Goal: Task Accomplishment & Management: Use online tool/utility

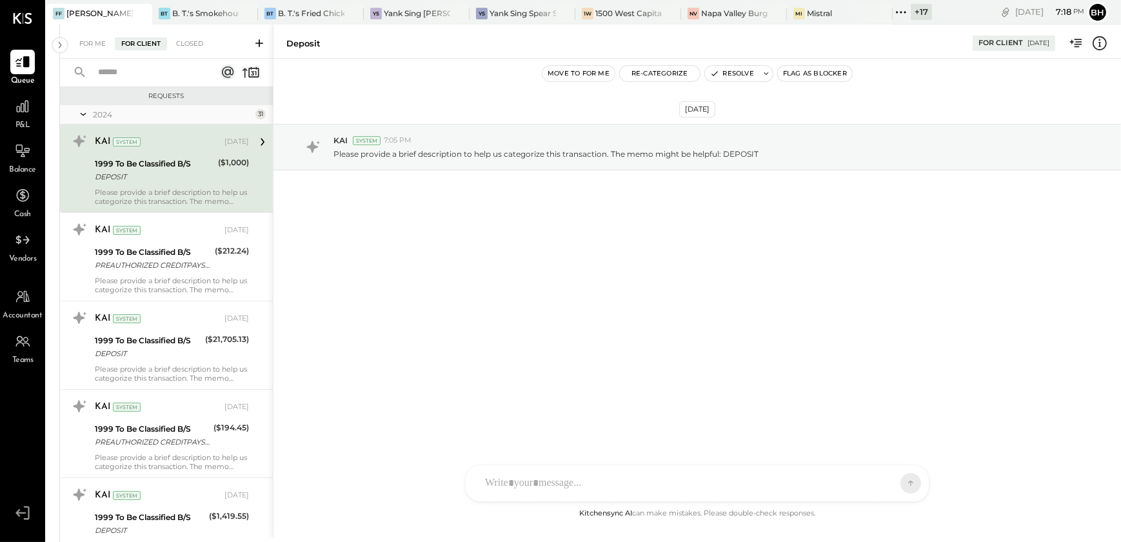
click at [176, 72] on input "text" at bounding box center [148, 72] width 117 height 21
type input "****"
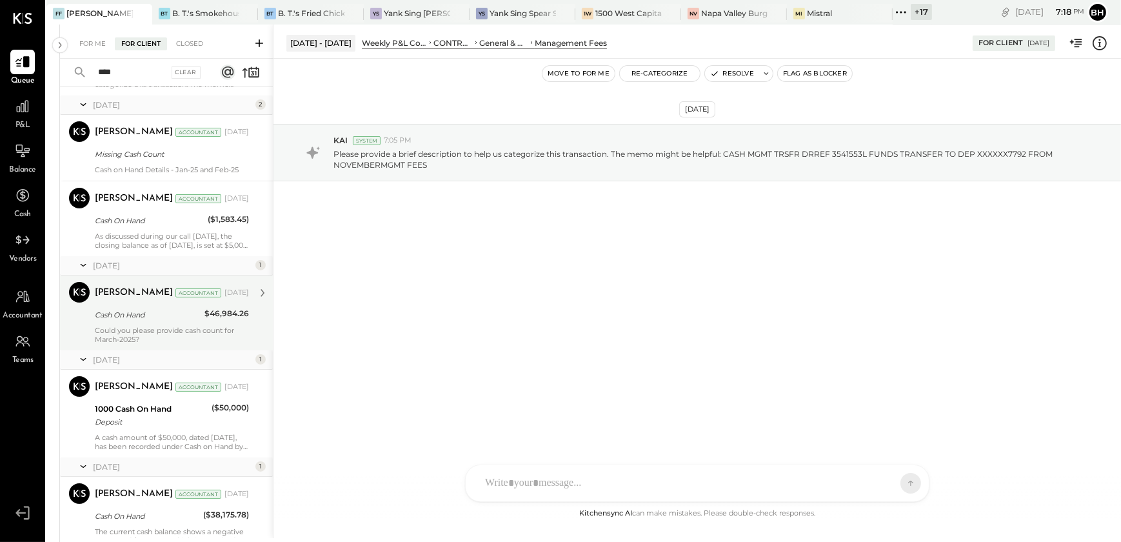
scroll to position [163, 0]
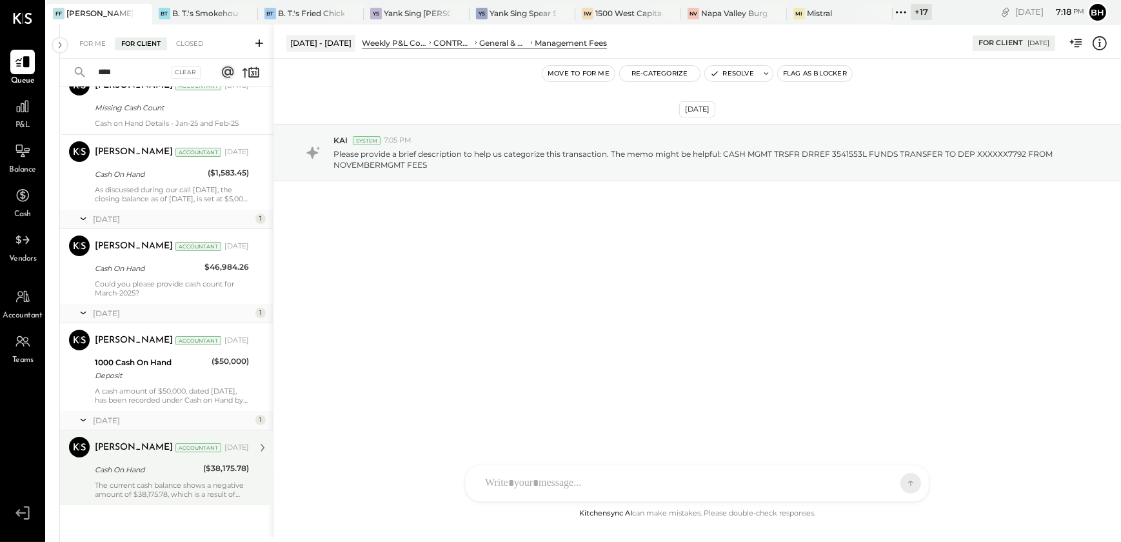
click at [170, 476] on div "[PERSON_NAME] Accountant [DATE] Cash On Hand ($38,175.78) The current cash bala…" at bounding box center [172, 467] width 154 height 62
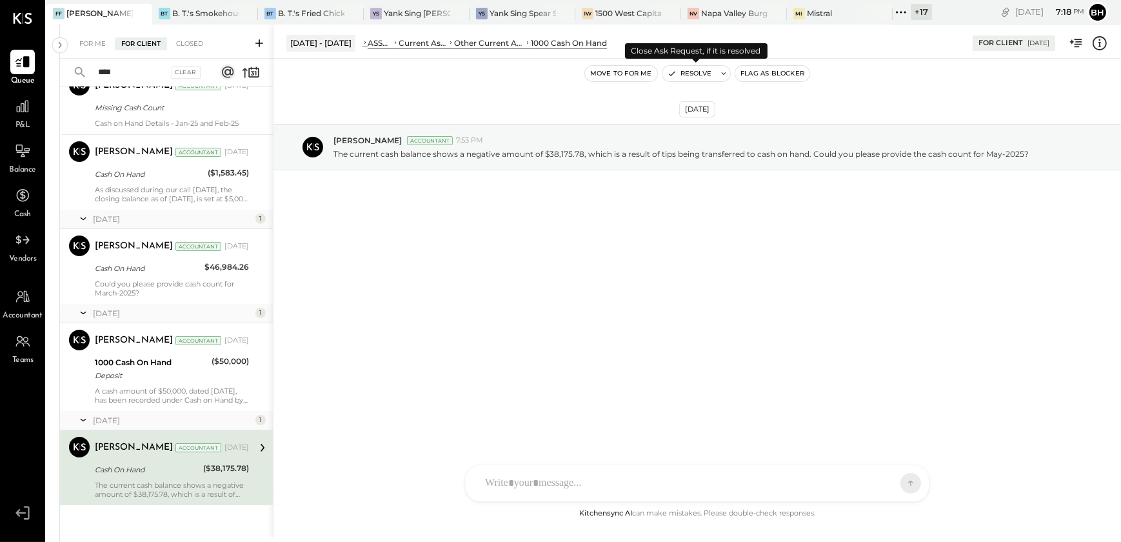
click at [692, 72] on button "Resolve" at bounding box center [689, 73] width 54 height 15
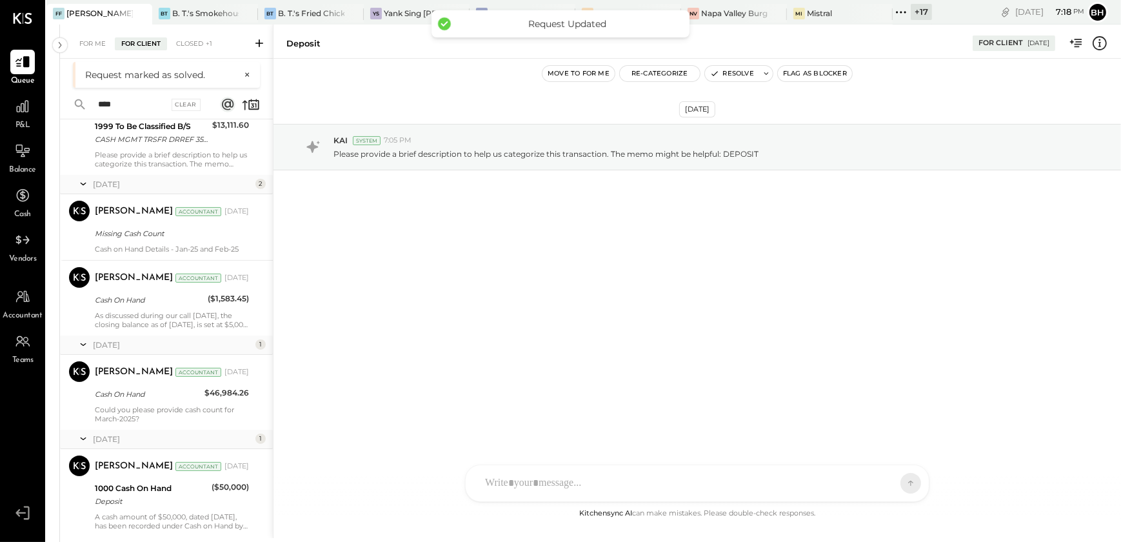
scroll to position [70, 0]
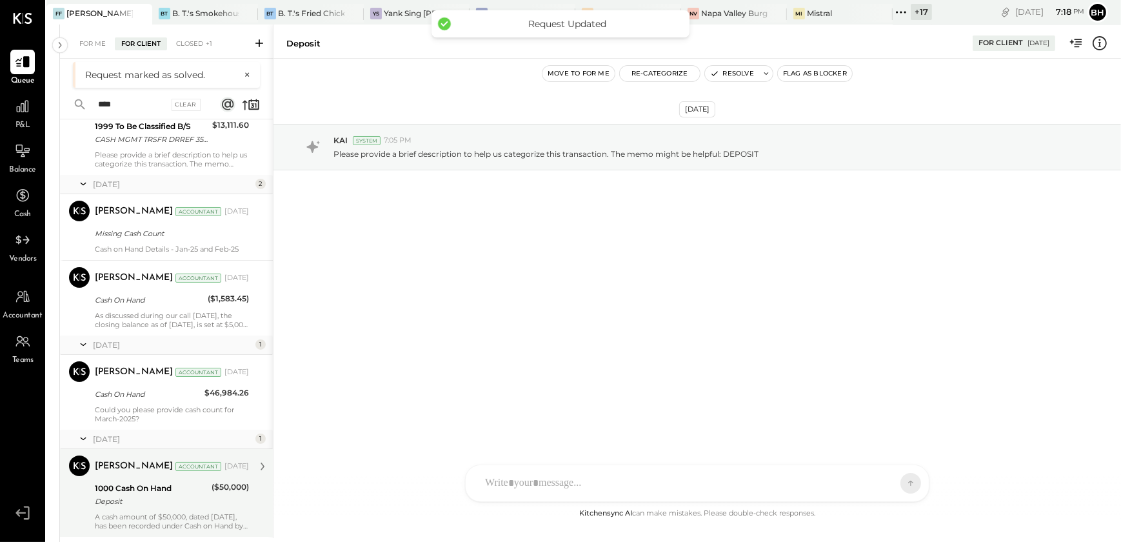
click at [163, 486] on div "1000 Cash On Hand" at bounding box center [151, 488] width 113 height 13
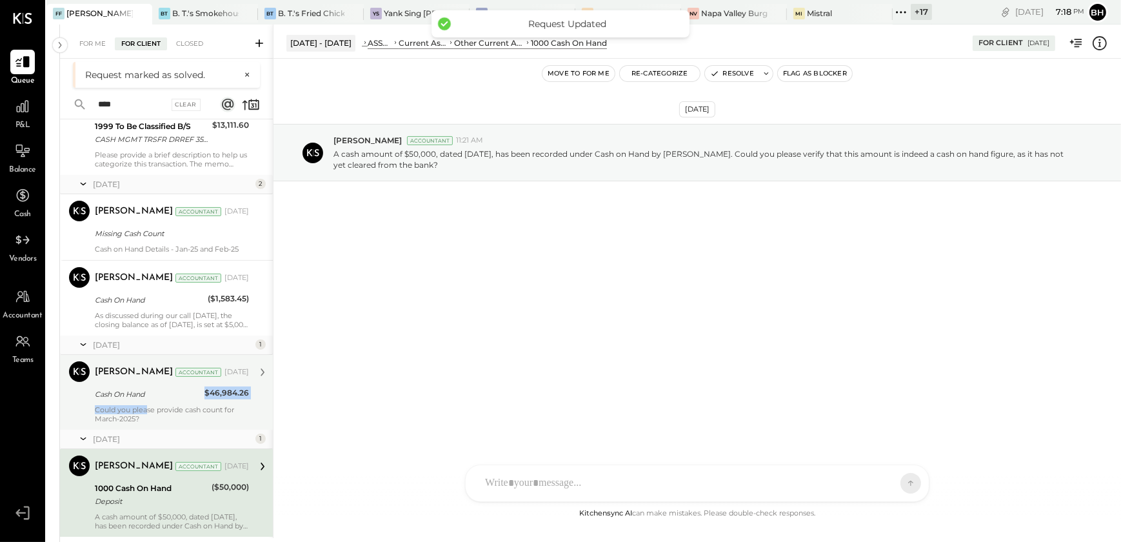
click at [147, 402] on div "[PERSON_NAME] Accountant [DATE] Cash On Hand $46,984.26 Could you please provid…" at bounding box center [172, 392] width 154 height 62
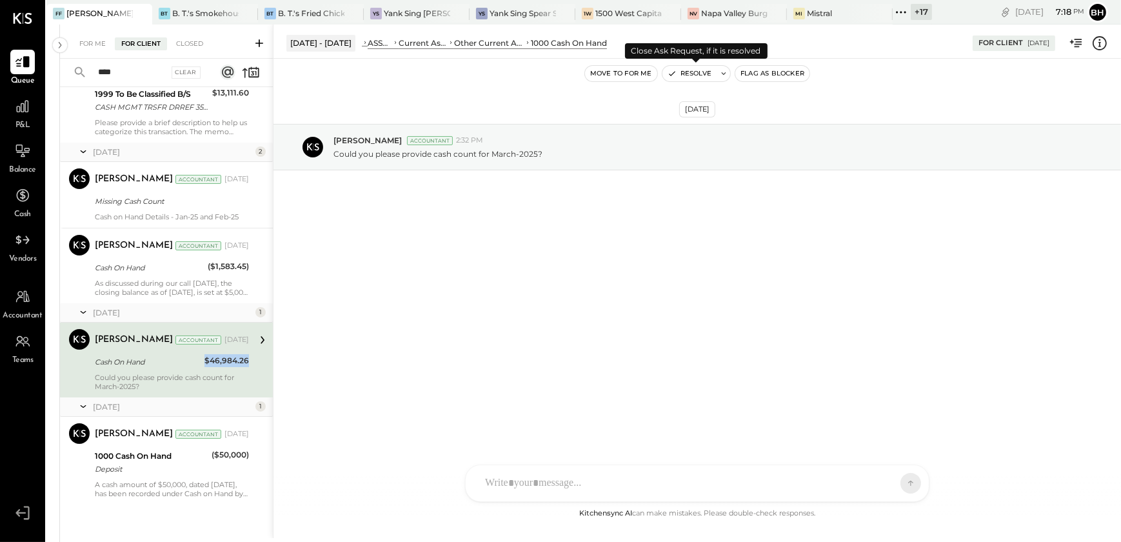
click at [691, 74] on button "Resolve" at bounding box center [689, 73] width 54 height 15
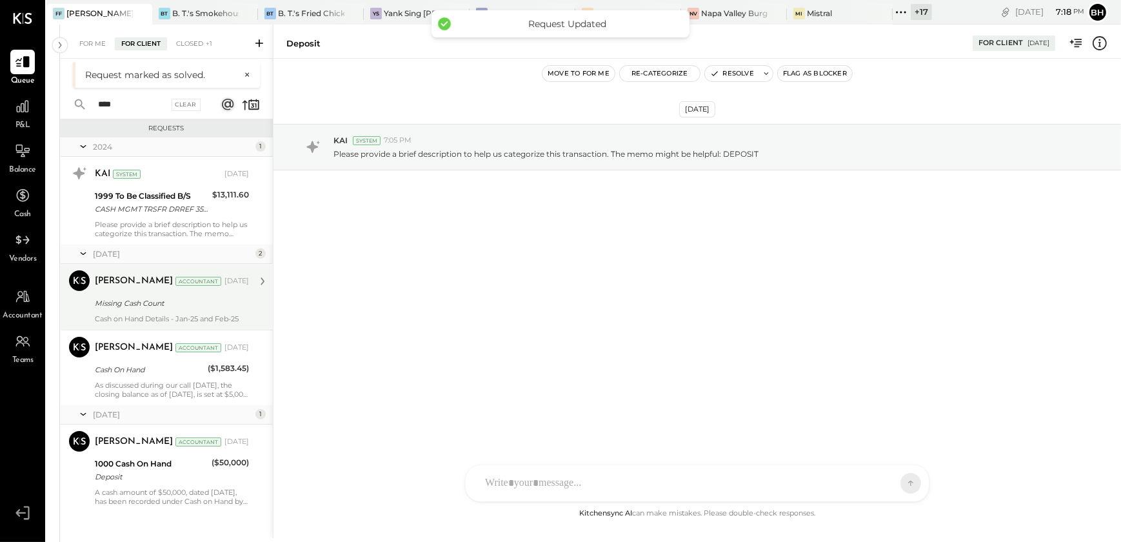
click at [174, 304] on div "Missing Cash Count" at bounding box center [170, 303] width 150 height 13
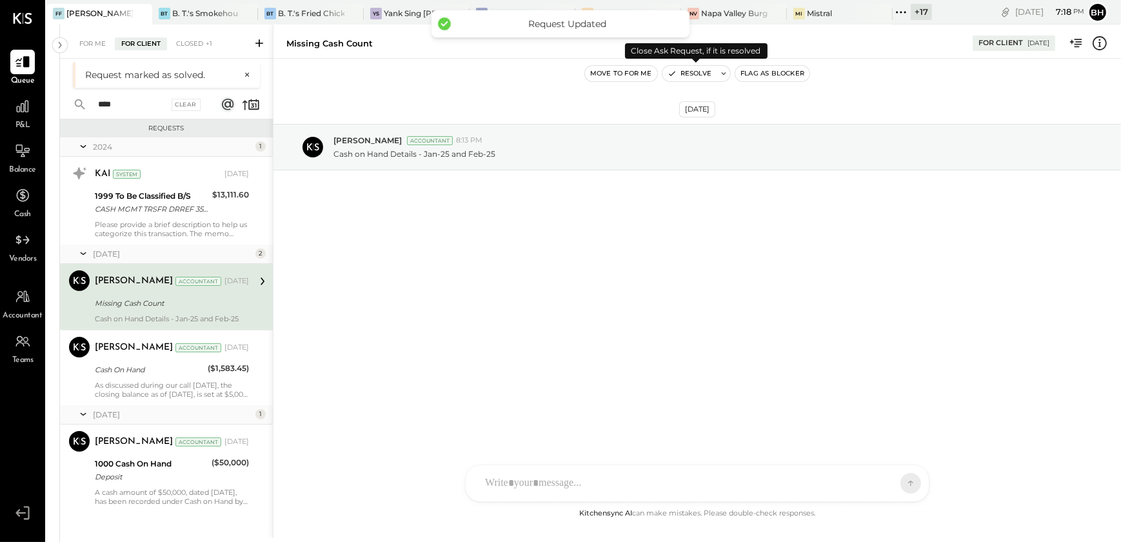
click at [685, 71] on button "Resolve" at bounding box center [689, 73] width 54 height 15
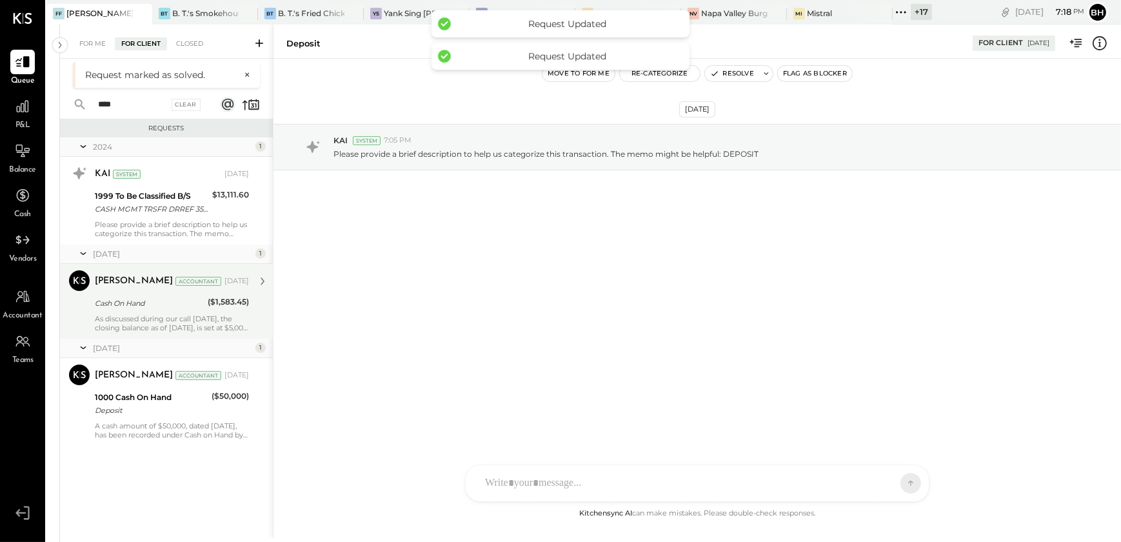
click at [154, 297] on div "Cash On Hand" at bounding box center [149, 303] width 109 height 13
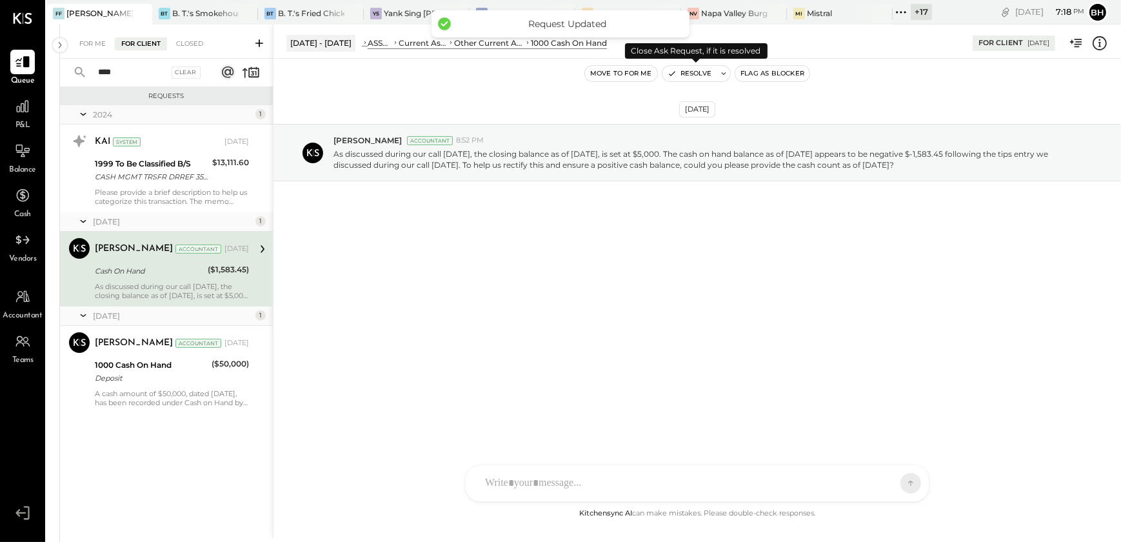
click at [682, 70] on button "Resolve" at bounding box center [689, 73] width 54 height 15
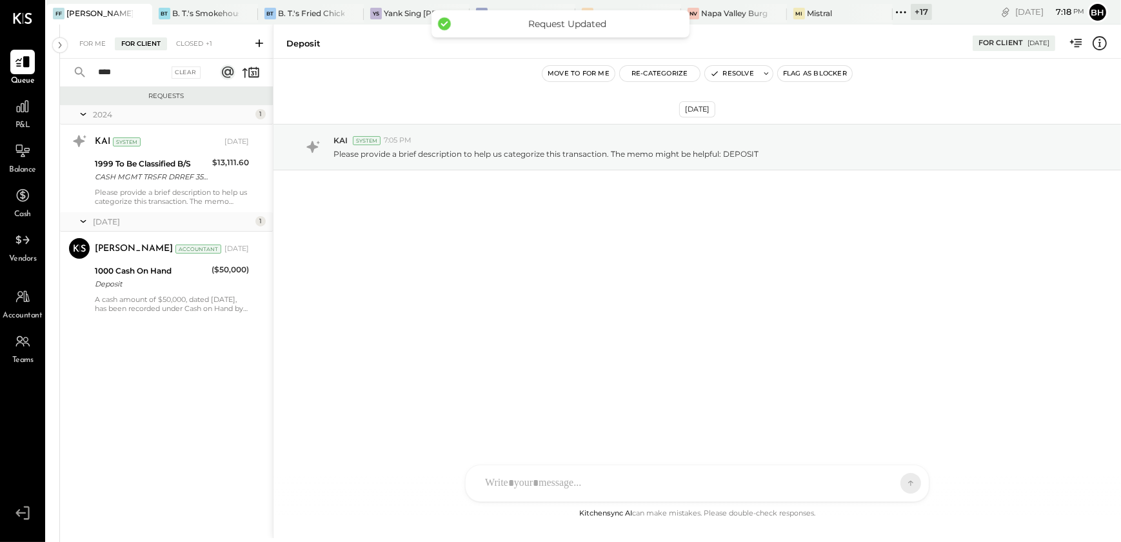
click at [256, 43] on icon at bounding box center [259, 43] width 8 height 8
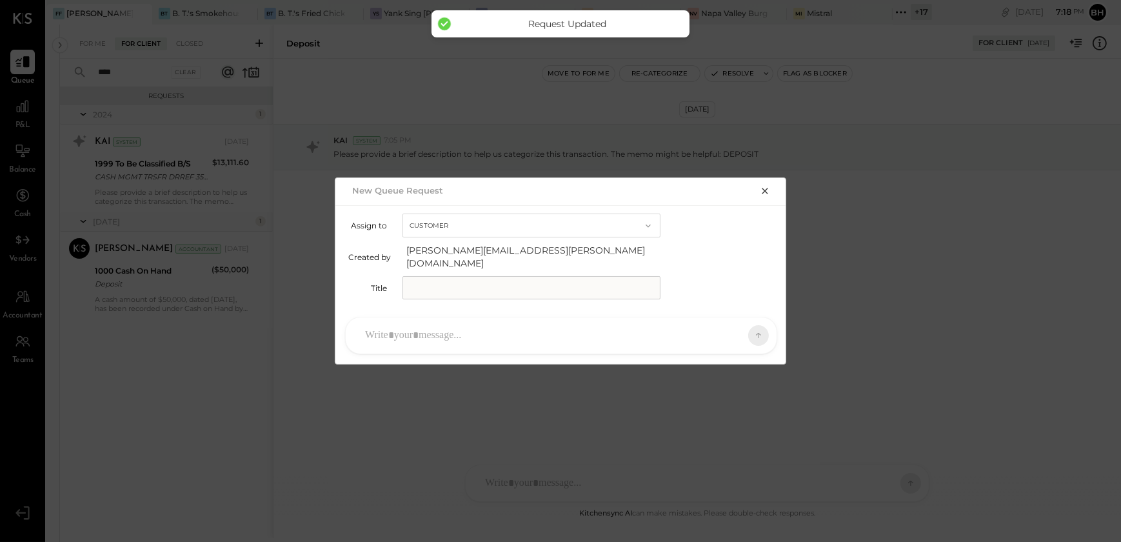
click at [432, 280] on input "text" at bounding box center [531, 287] width 258 height 23
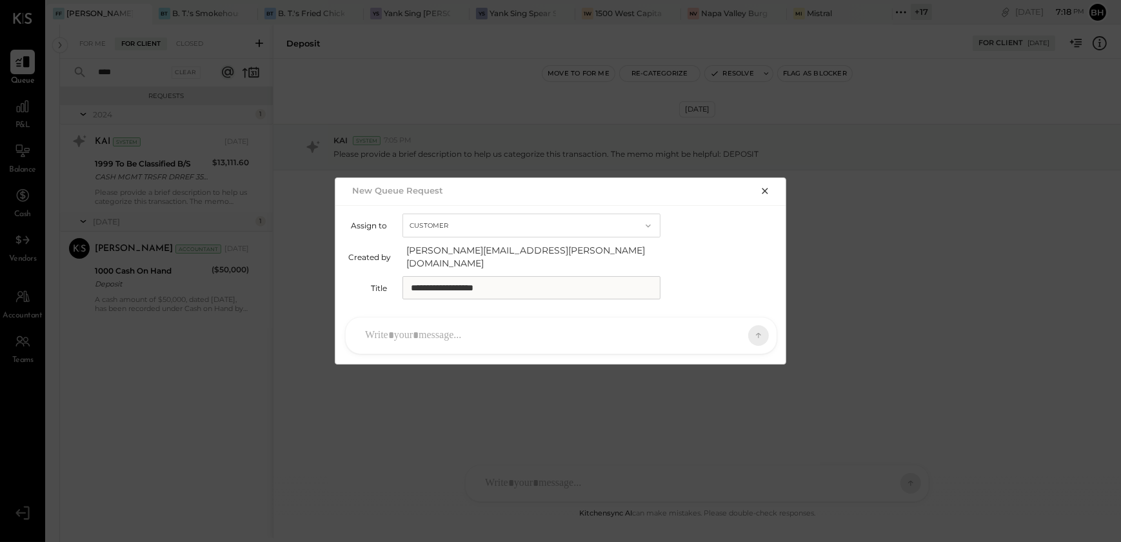
type input "**********"
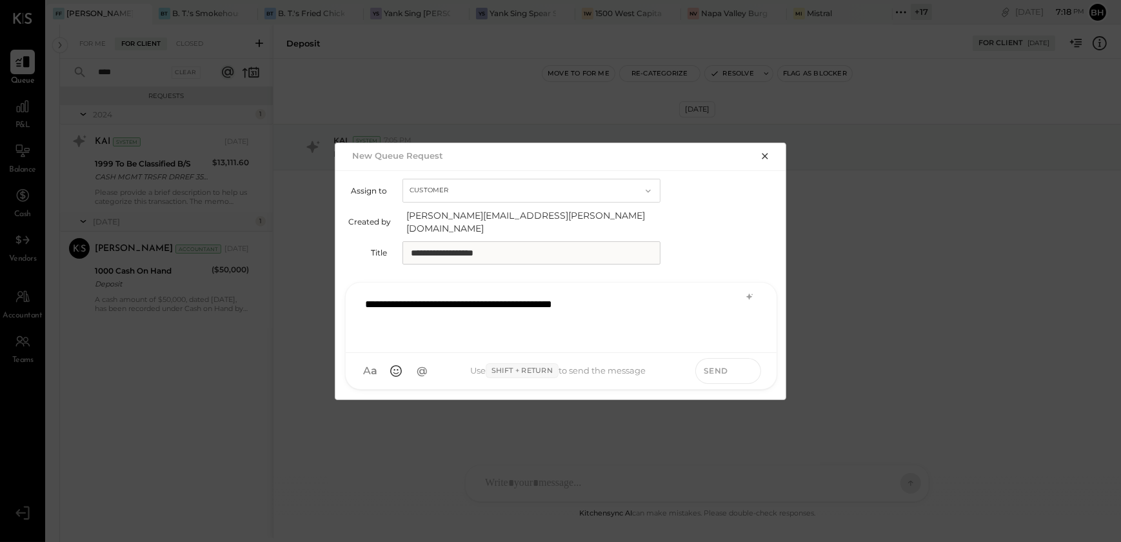
click at [749, 364] on icon at bounding box center [747, 370] width 12 height 13
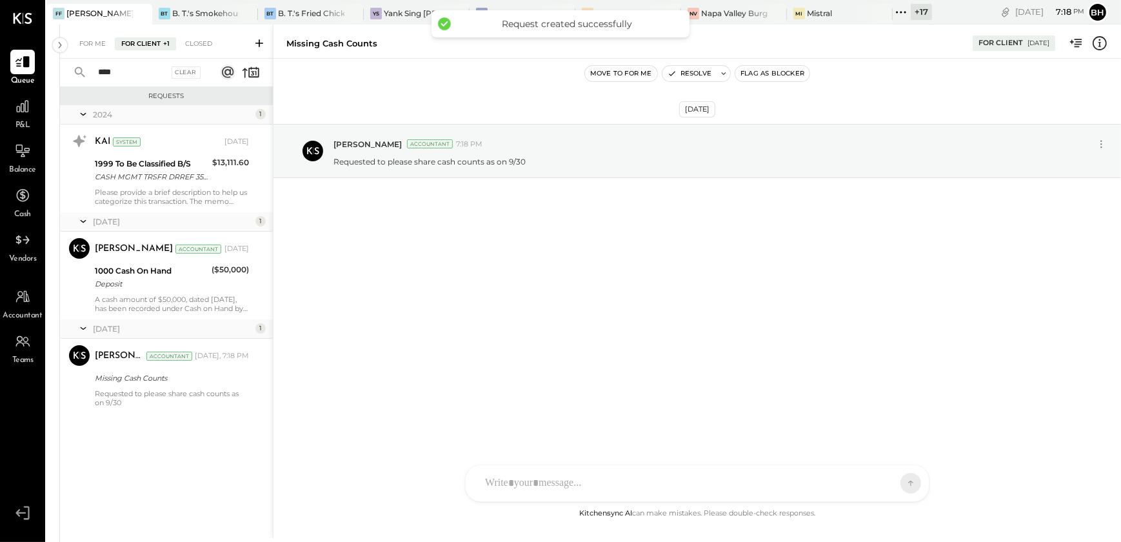
click at [159, 75] on input "****" at bounding box center [129, 72] width 78 height 21
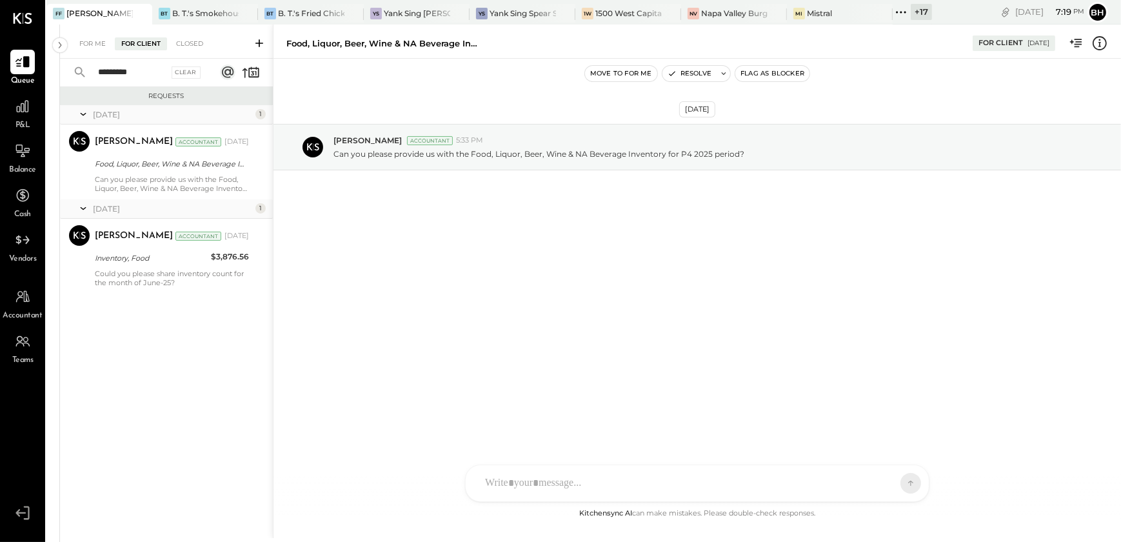
type input "*********"
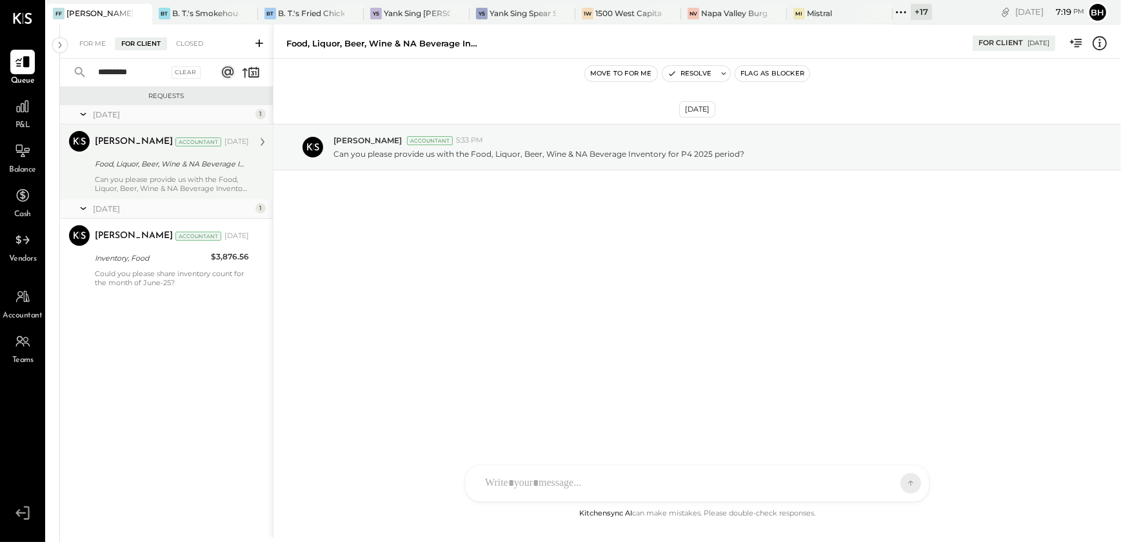
click at [161, 166] on div "Food, Liquor, Beer, Wine & NA Beverage Inventory" at bounding box center [170, 163] width 150 height 13
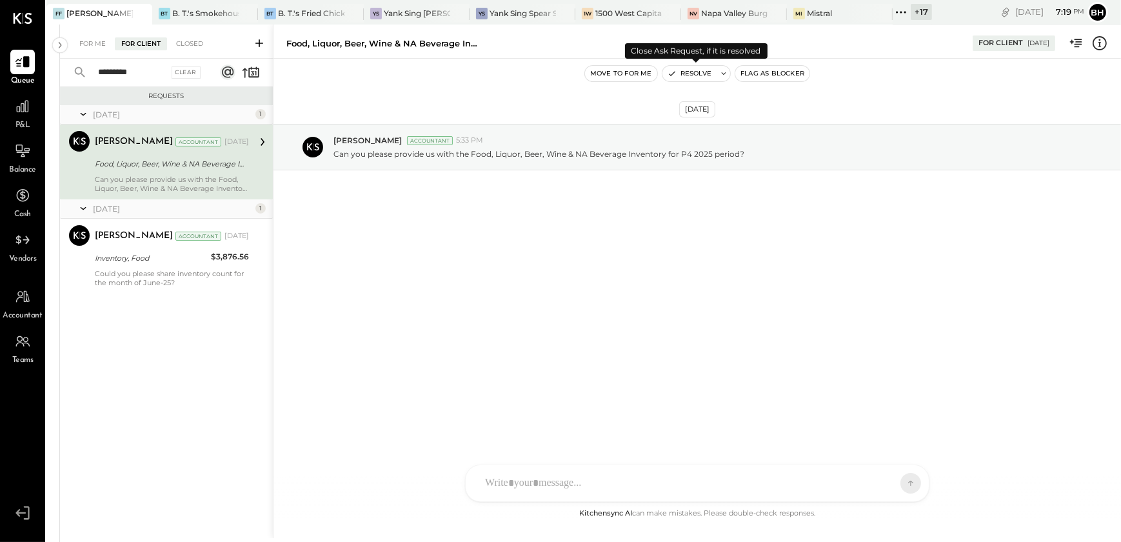
click at [677, 73] on button "Resolve" at bounding box center [689, 73] width 54 height 15
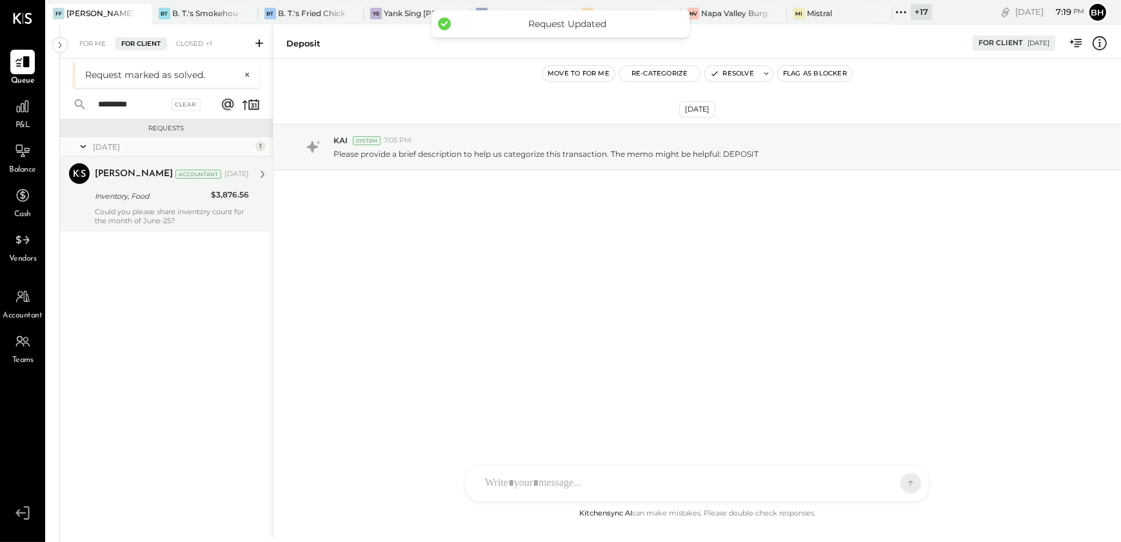
click at [159, 201] on div "Inventory, Food" at bounding box center [151, 196] width 112 height 13
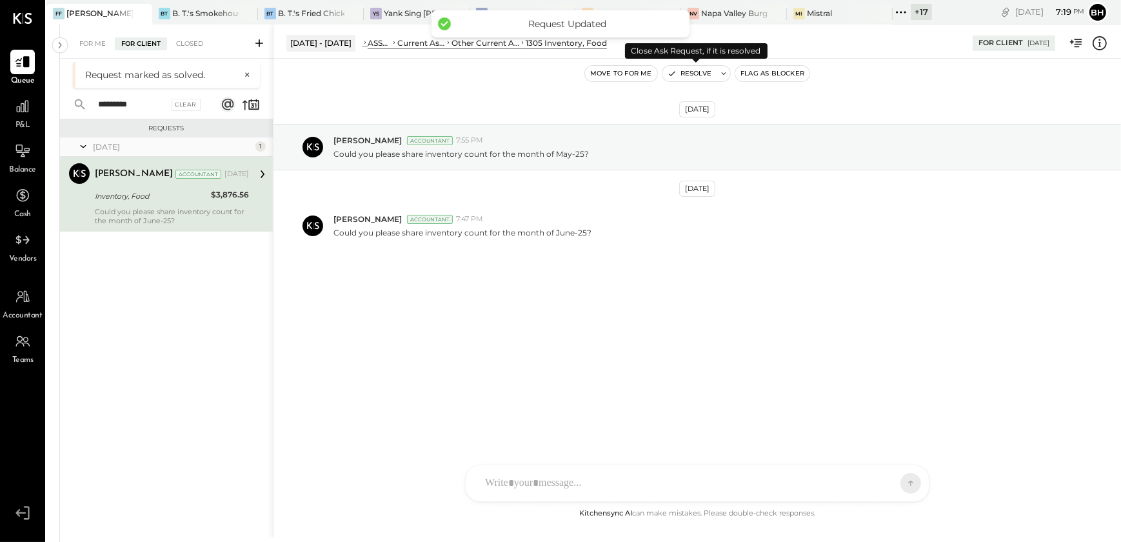
click at [687, 72] on button "Resolve" at bounding box center [689, 73] width 54 height 15
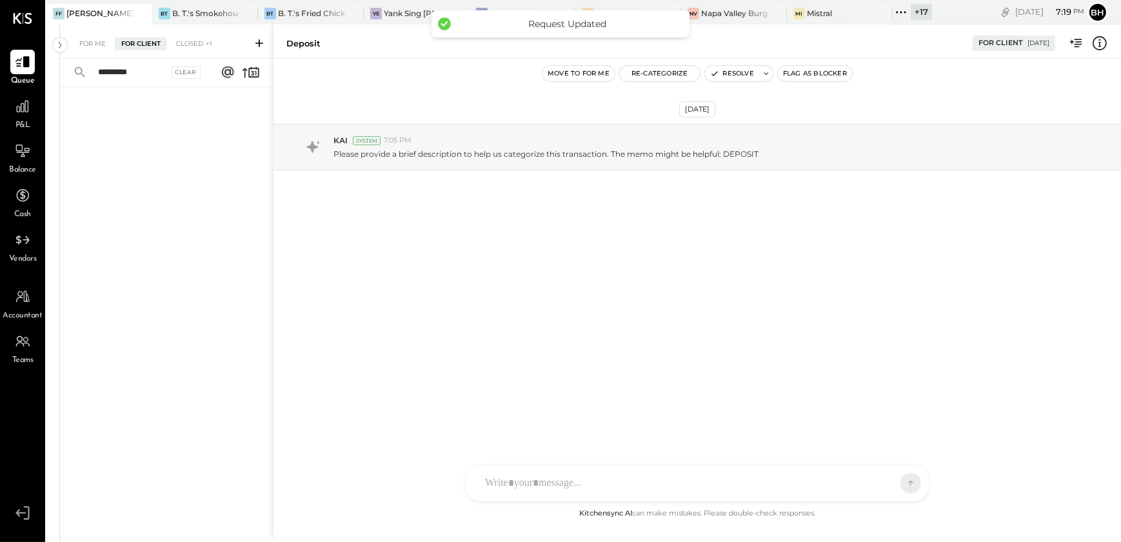
click at [260, 40] on icon at bounding box center [259, 43] width 13 height 13
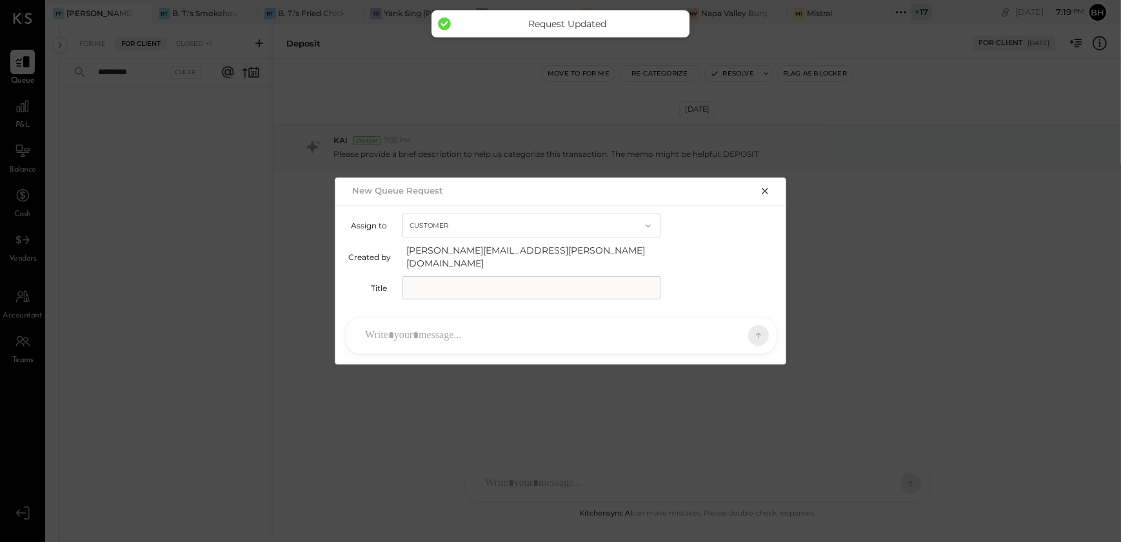
click at [455, 279] on input "text" at bounding box center [531, 287] width 258 height 23
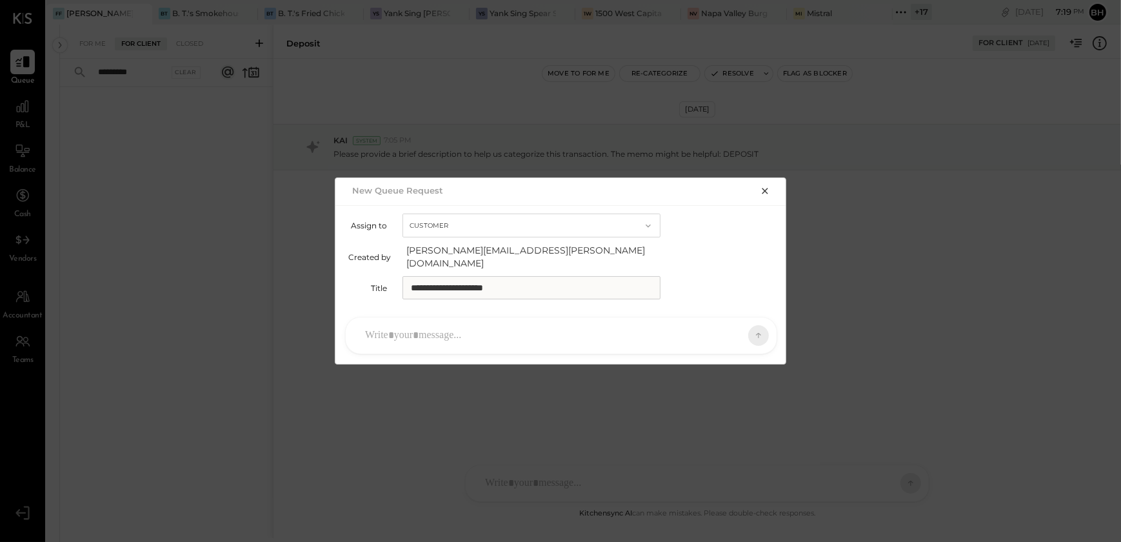
type input "**********"
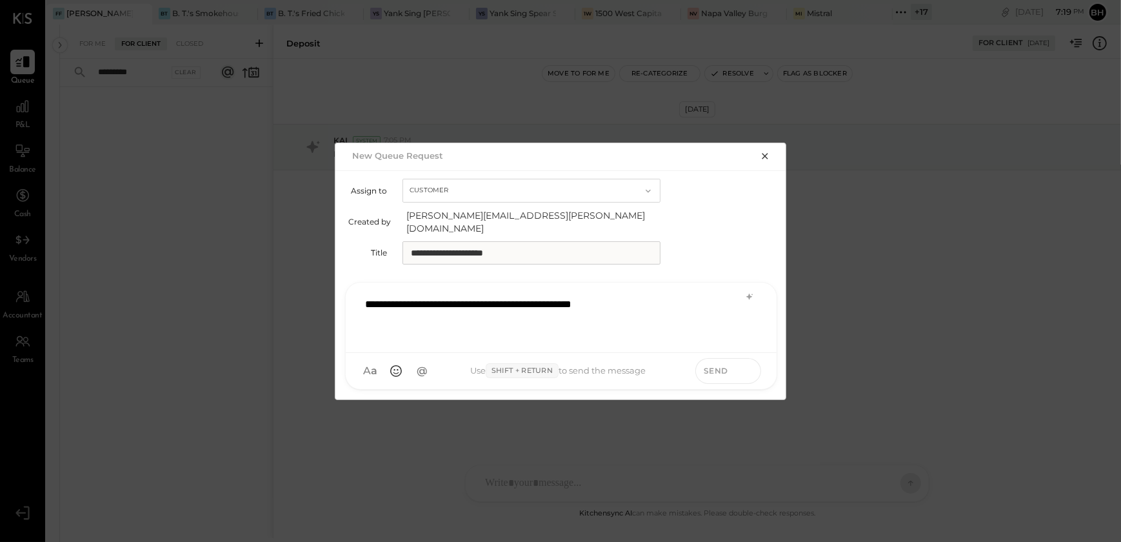
click at [742, 364] on icon at bounding box center [747, 370] width 12 height 13
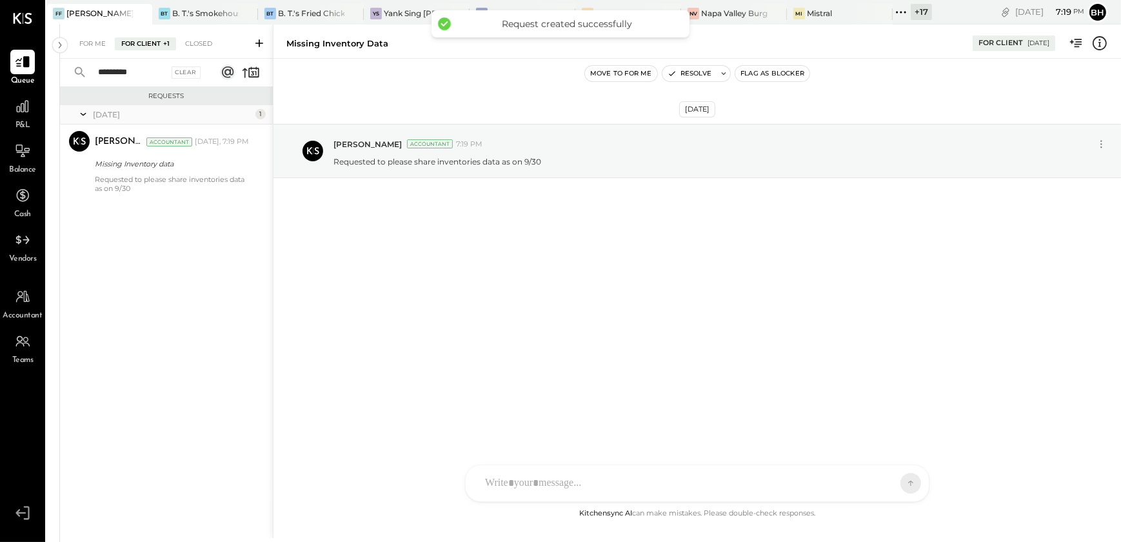
click at [149, 78] on input "*********" at bounding box center [129, 72] width 78 height 21
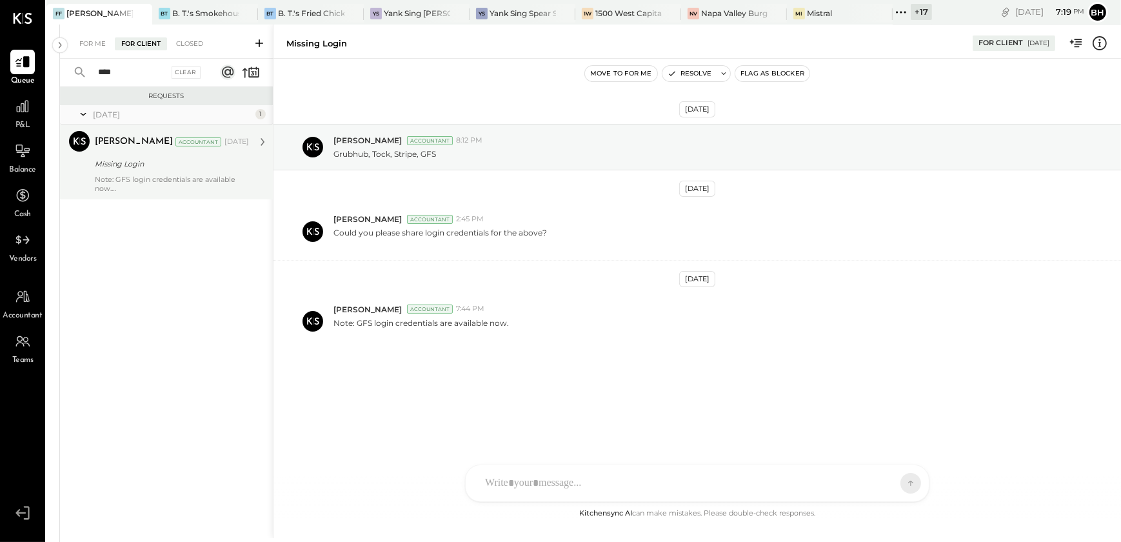
type input "****"
click at [118, 170] on div "Missing Login" at bounding box center [170, 163] width 150 height 15
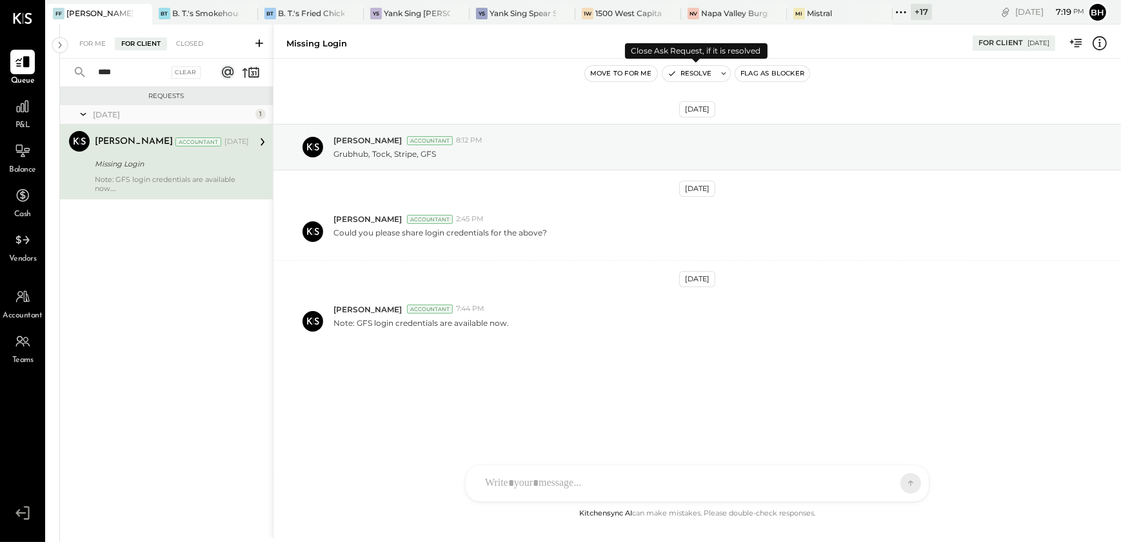
click at [703, 74] on button "Resolve" at bounding box center [689, 73] width 54 height 15
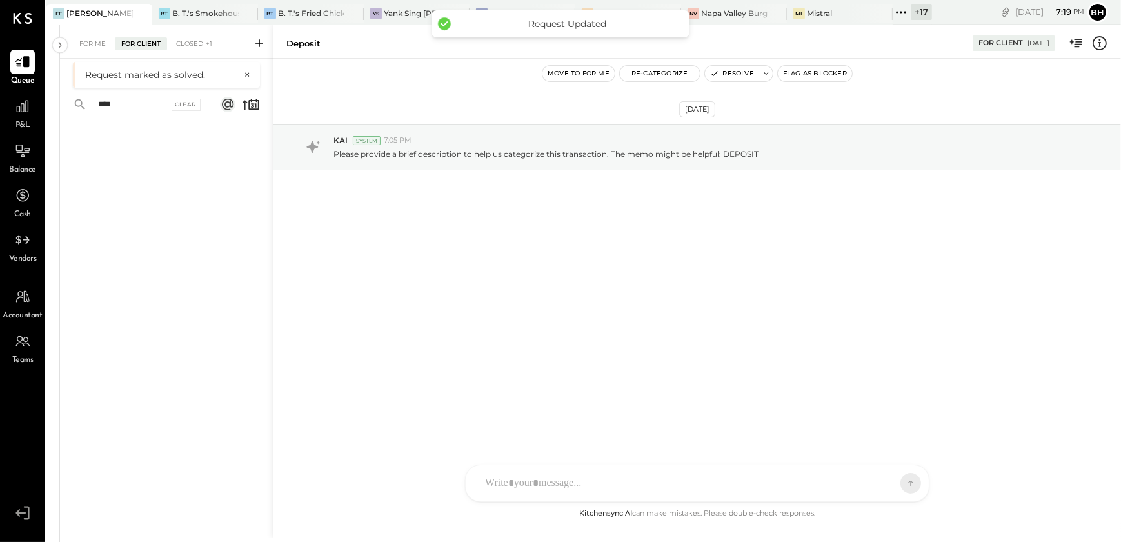
click at [253, 44] on icon at bounding box center [259, 43] width 13 height 13
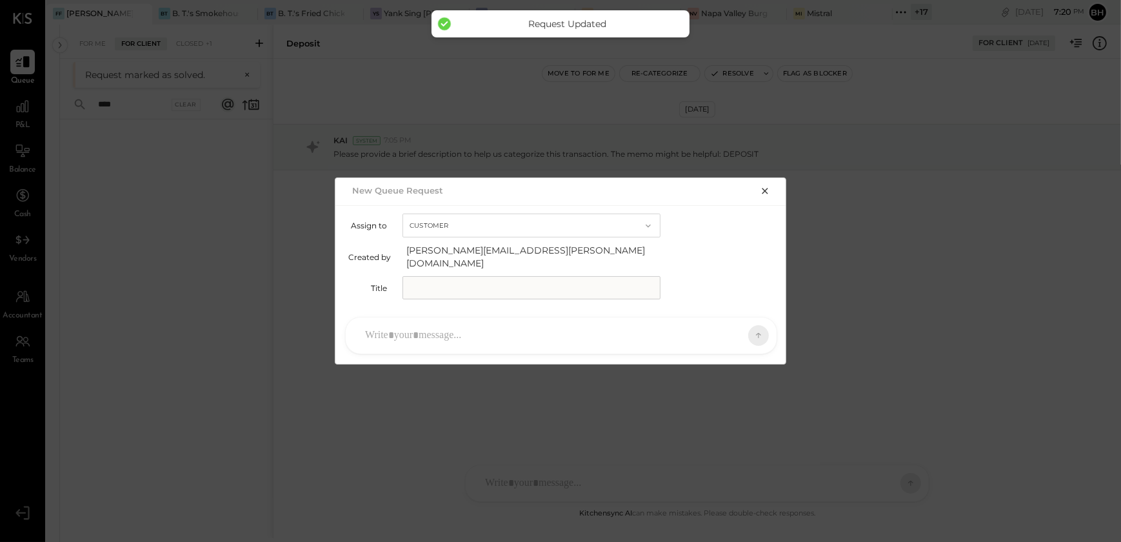
click at [427, 279] on input "text" at bounding box center [531, 287] width 258 height 23
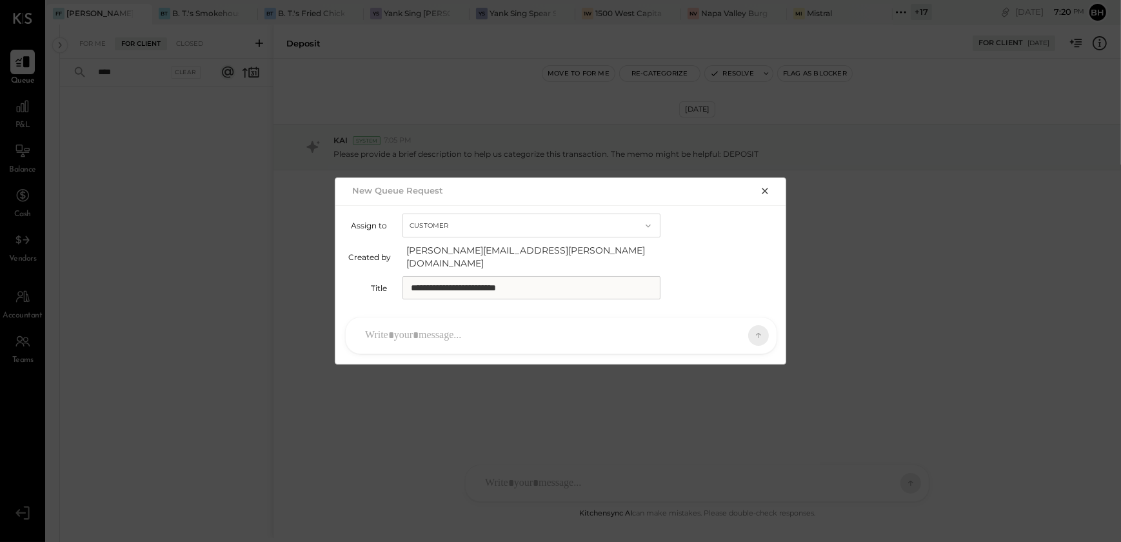
type input "**********"
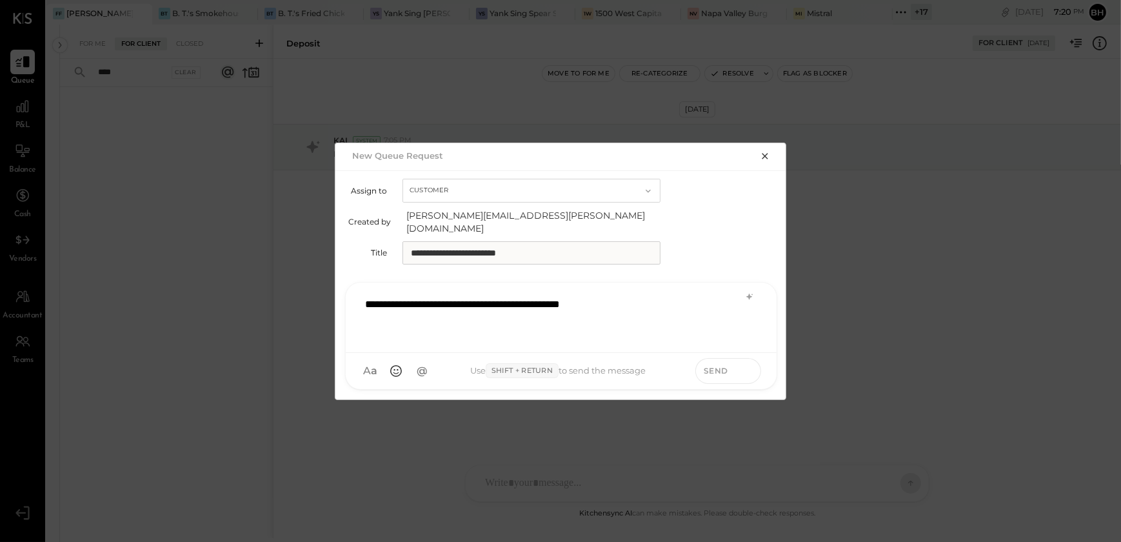
click at [739, 362] on button at bounding box center [747, 369] width 19 height 19
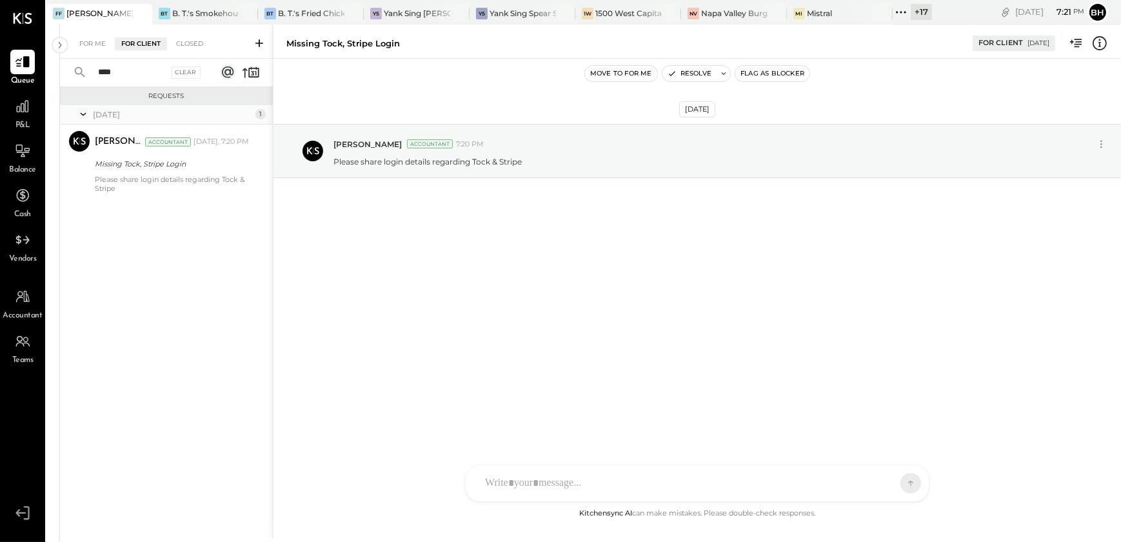
click at [257, 41] on icon at bounding box center [259, 43] width 13 height 13
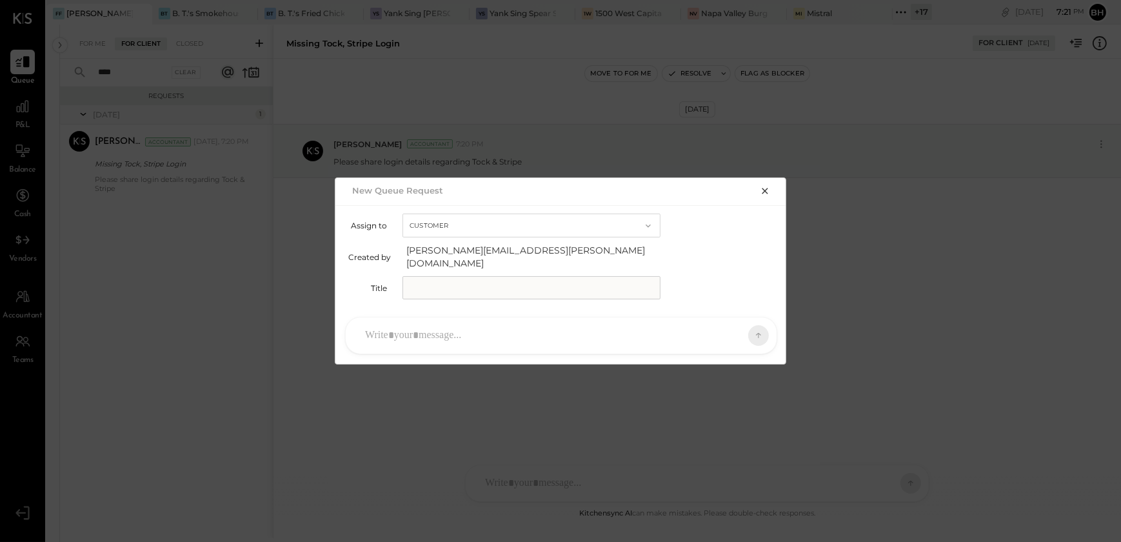
click at [438, 281] on input "text" at bounding box center [531, 287] width 258 height 23
type input "**********"
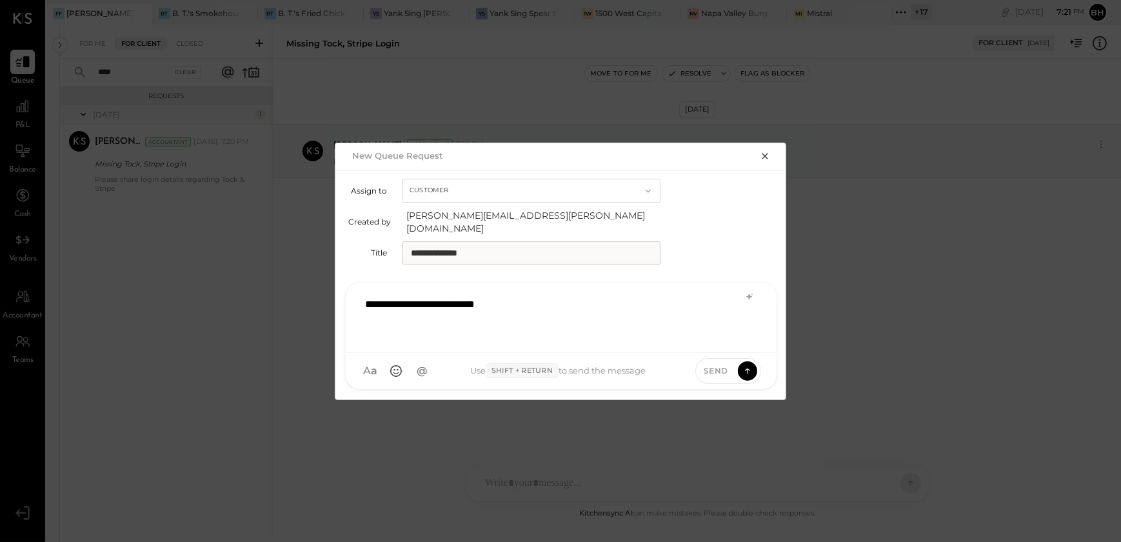
click at [434, 295] on div "**********" at bounding box center [560, 316] width 405 height 52
click at [556, 297] on div "**********" at bounding box center [560, 316] width 405 height 52
click at [752, 364] on icon at bounding box center [747, 370] width 12 height 13
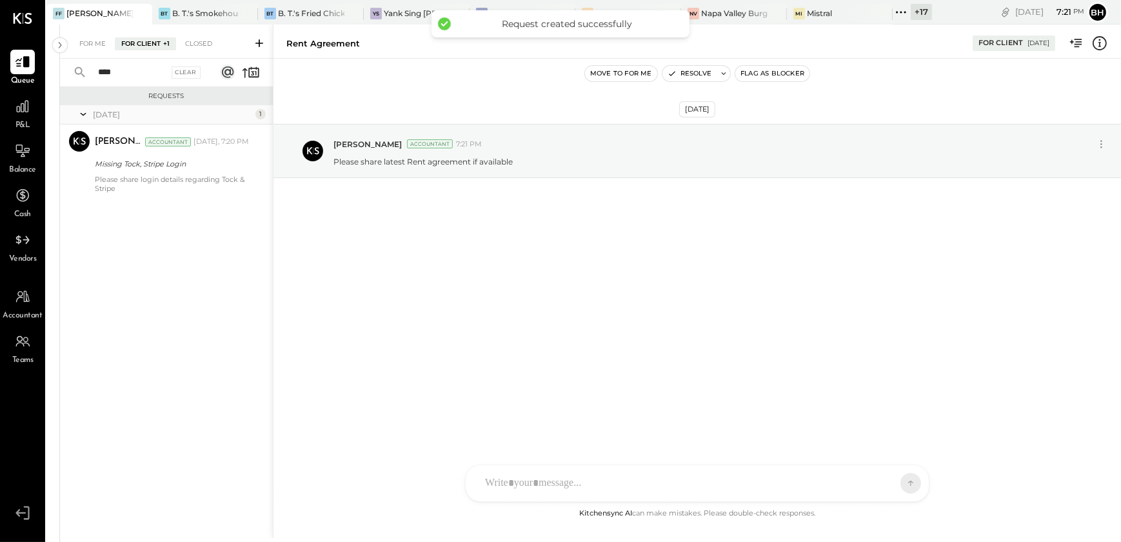
click at [141, 73] on input "****" at bounding box center [129, 72] width 78 height 21
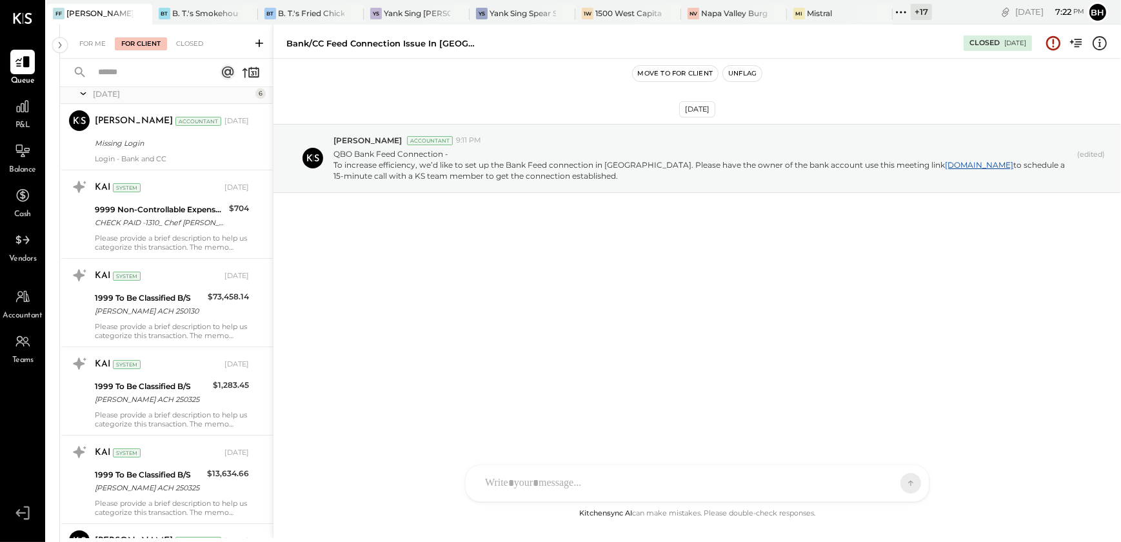
scroll to position [4337, 0]
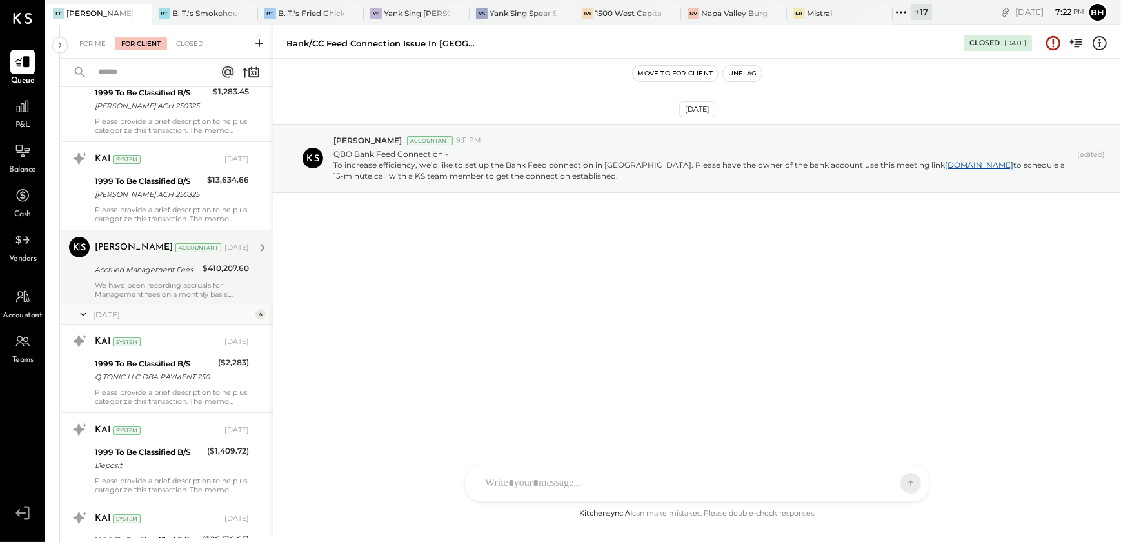
click at [154, 271] on div "Accrued Management Fees" at bounding box center [147, 269] width 104 height 13
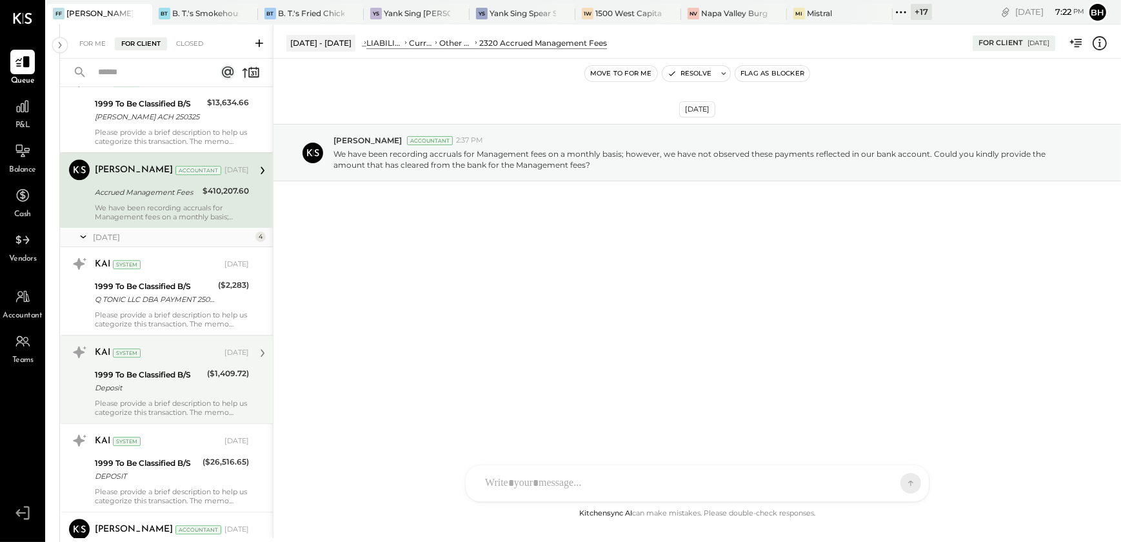
scroll to position [4396, 0]
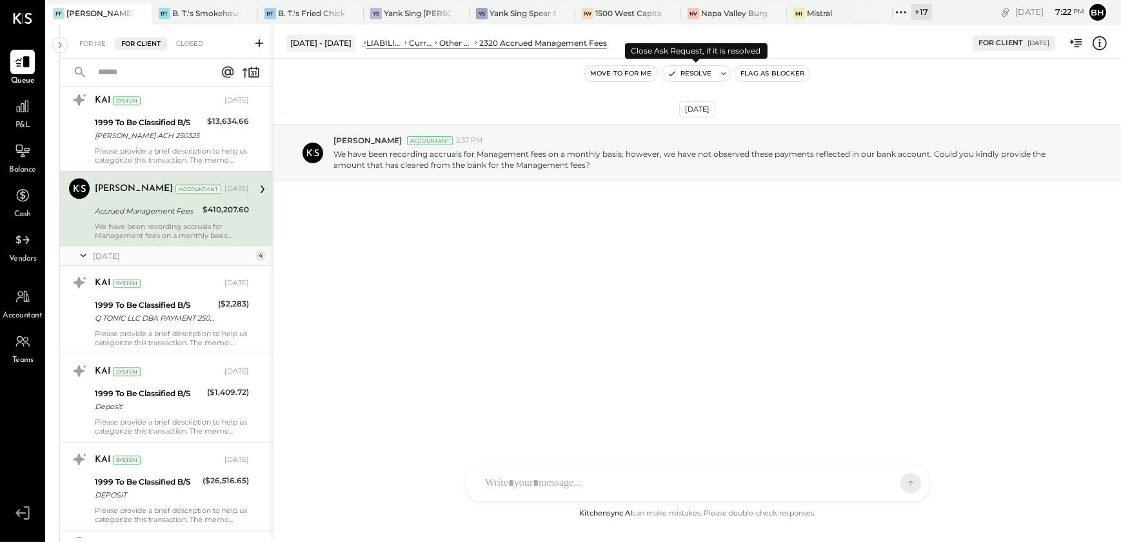
click at [677, 75] on button "Resolve" at bounding box center [689, 73] width 54 height 15
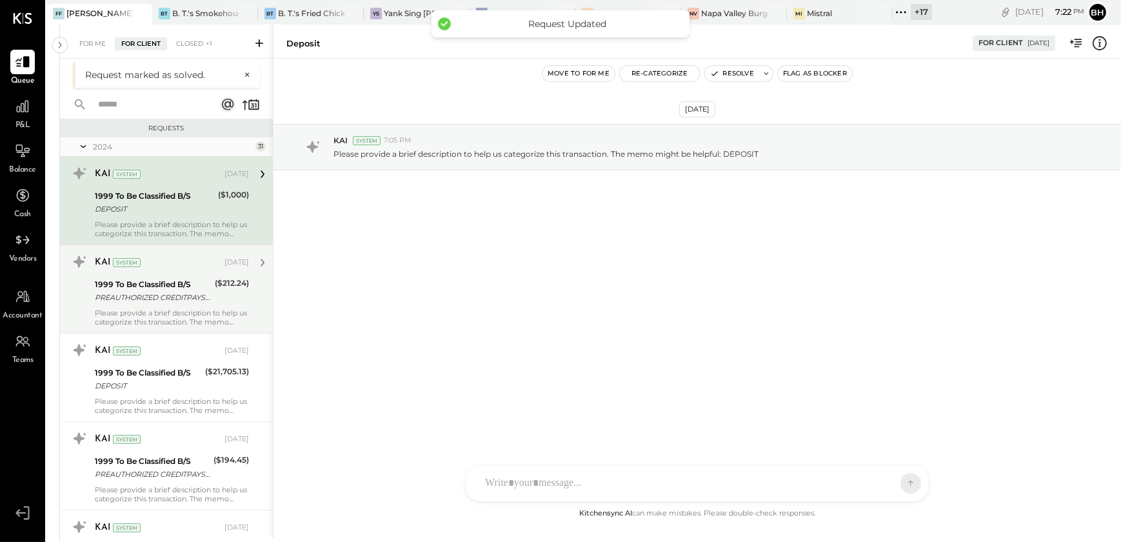
click at [159, 291] on div "PREAUTHORIZED CREDITPAYSAFE MERCHANT CARD PROCS 240130 000000407705142" at bounding box center [153, 297] width 116 height 13
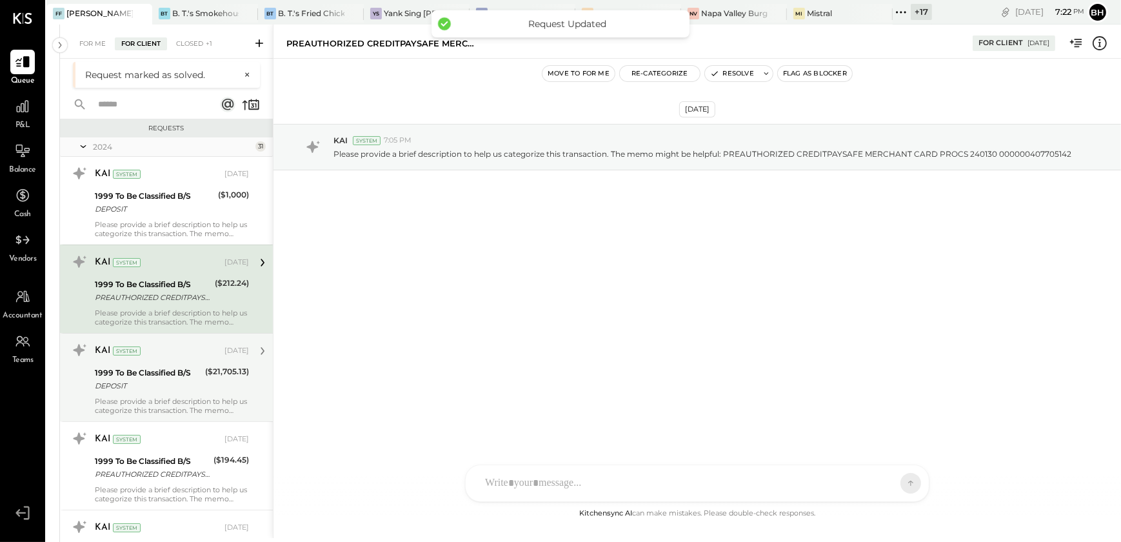
click at [146, 393] on div "1999 To Be Classified B/S DEPOSIT" at bounding box center [148, 379] width 106 height 28
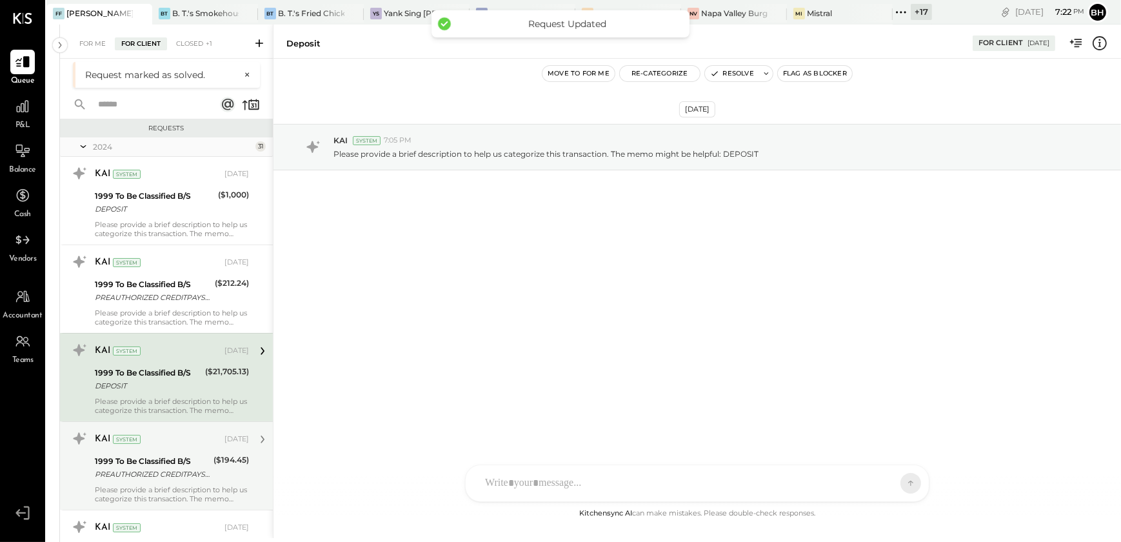
click at [168, 458] on div "1999 To Be Classified B/S" at bounding box center [152, 461] width 115 height 13
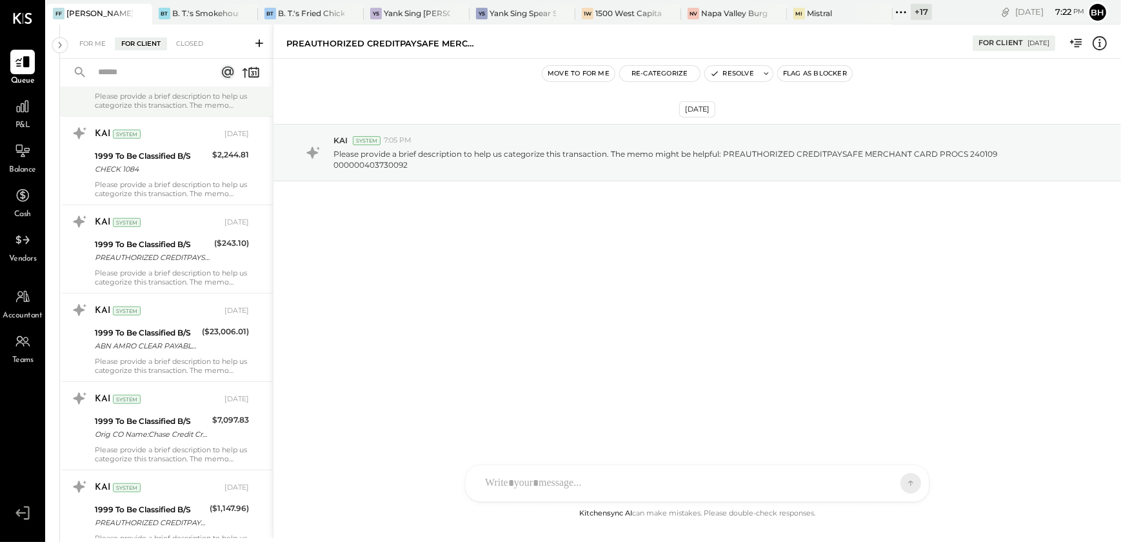
scroll to position [1348, 0]
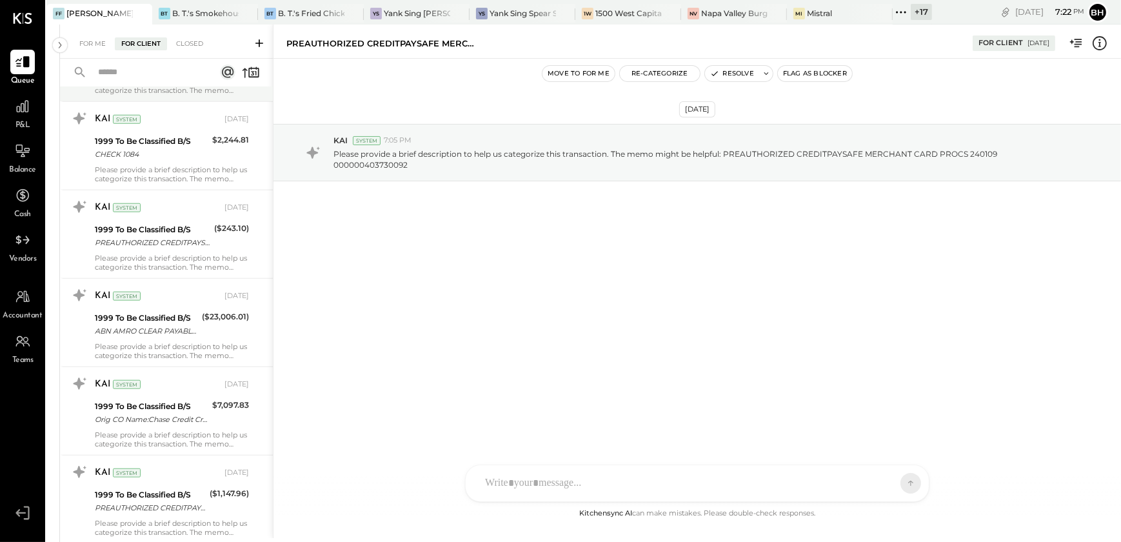
click at [151, 336] on div "1999 To Be Classified B/S ABN AMRO CLEAR PAYABLES 231129" at bounding box center [146, 324] width 103 height 28
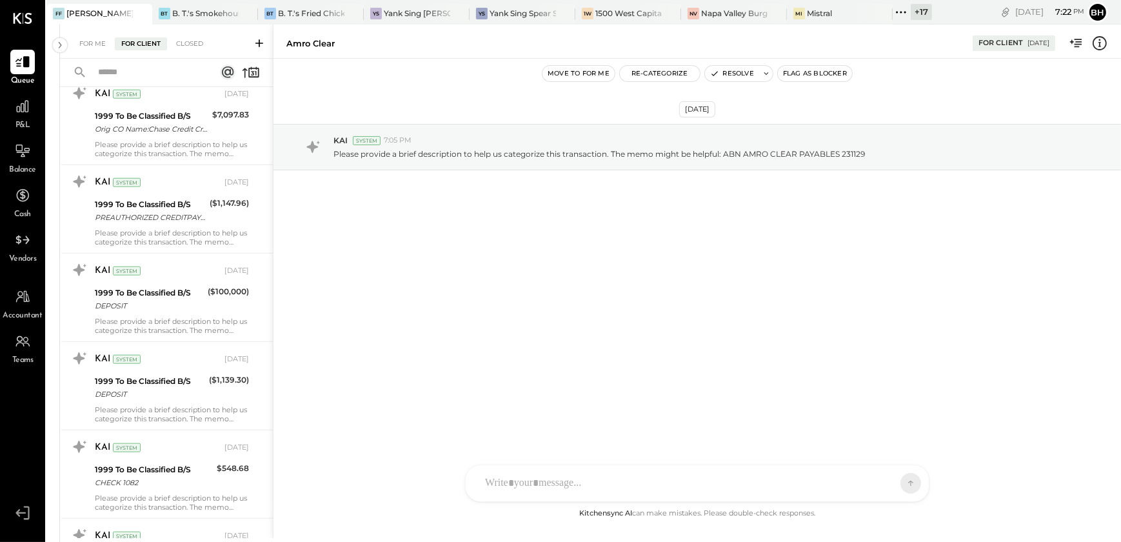
scroll to position [1641, 0]
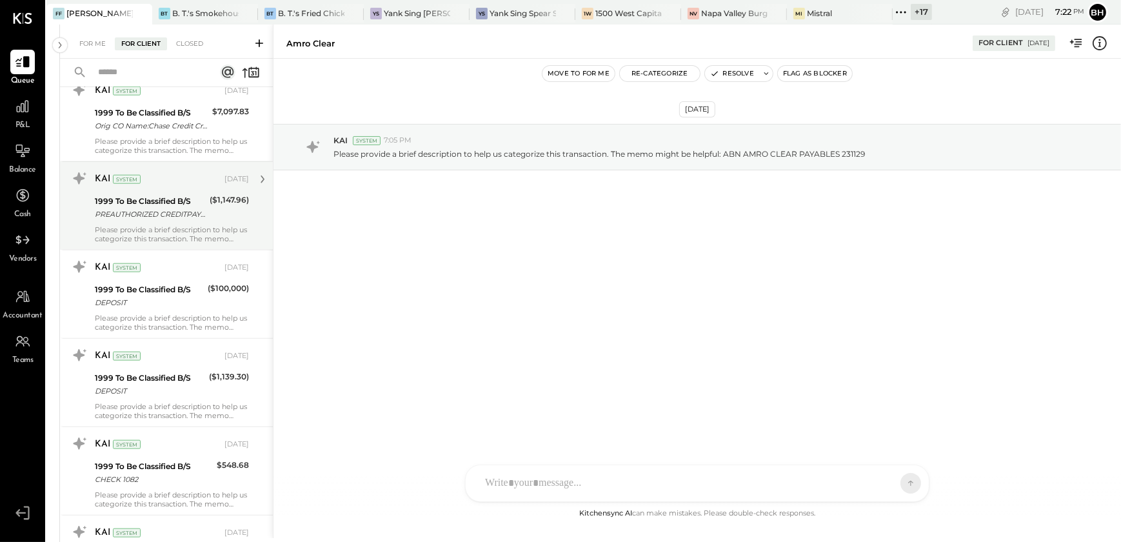
click at [151, 213] on div "PREAUTHORIZED CREDITPAYSAFE MERCHANT CARD PROCS 240102 000000400581332" at bounding box center [150, 214] width 111 height 13
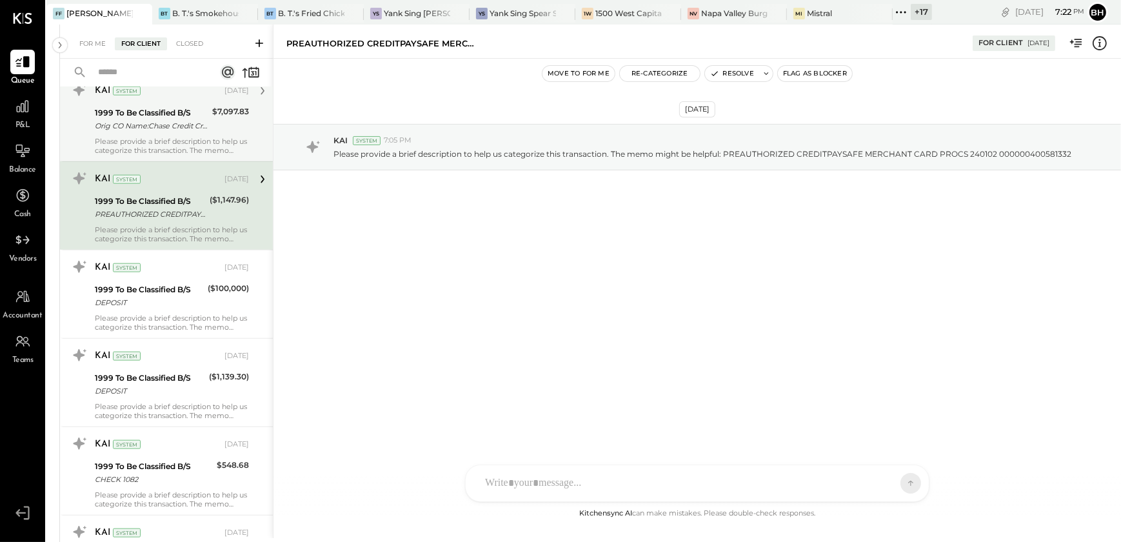
click at [157, 137] on div "Please provide a brief description to help us categorize this transaction. The …" at bounding box center [172, 146] width 154 height 18
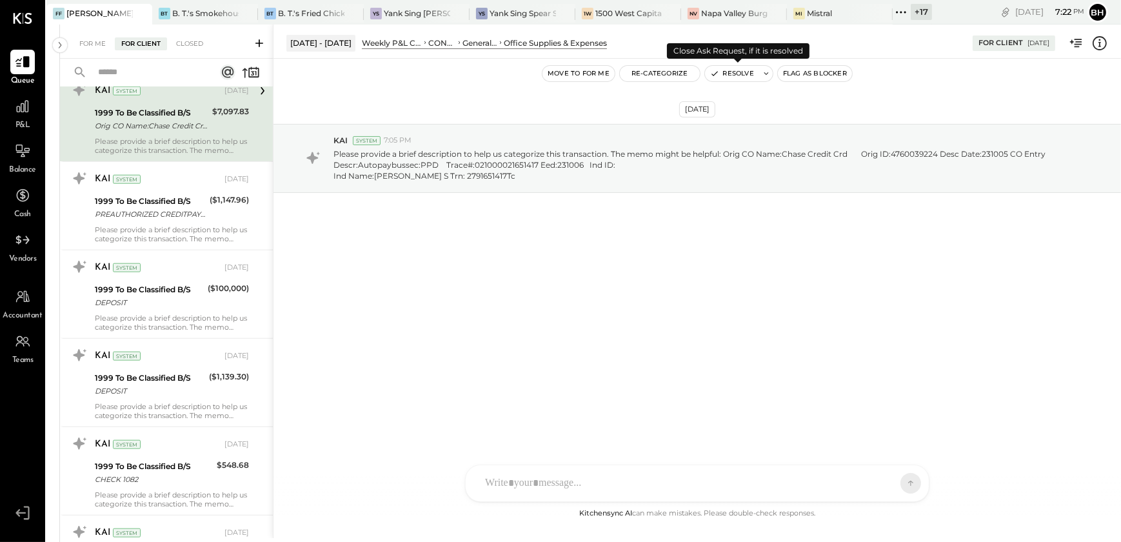
click at [732, 72] on button "Resolve" at bounding box center [732, 73] width 54 height 15
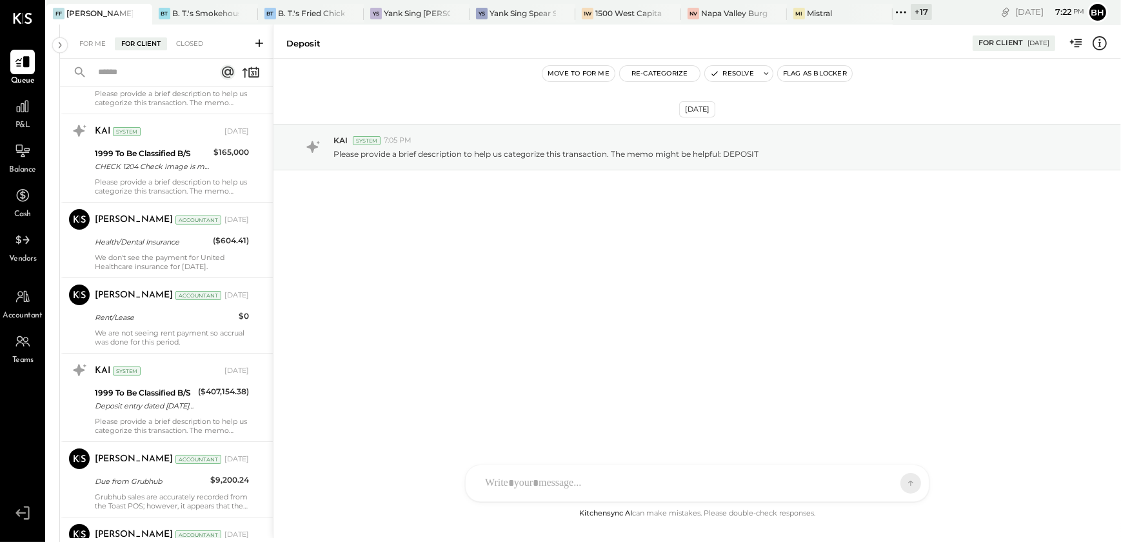
scroll to position [3457, 0]
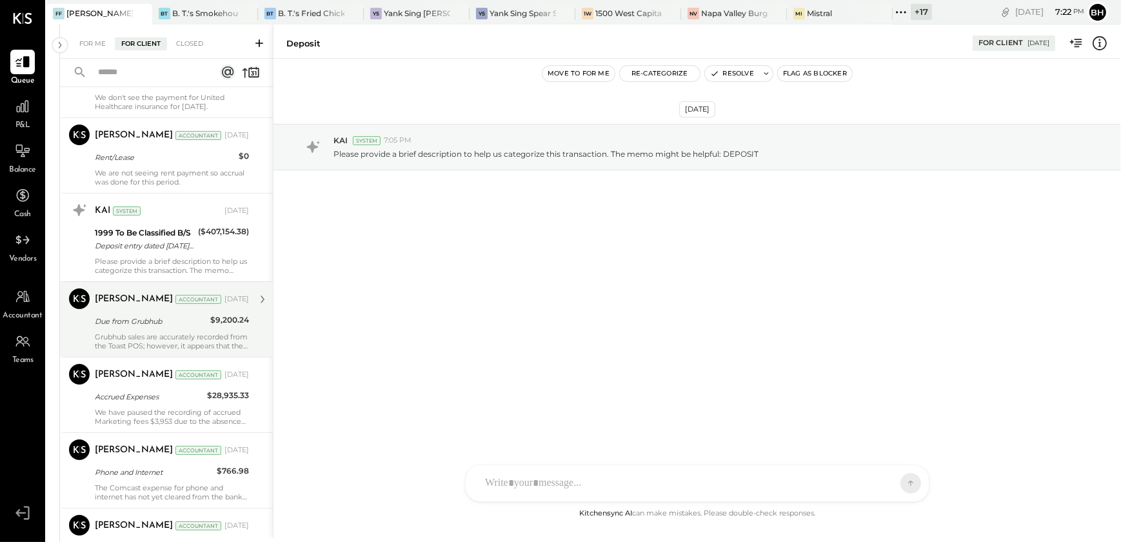
click at [181, 324] on div "Due from Grubhub" at bounding box center [151, 320] width 112 height 15
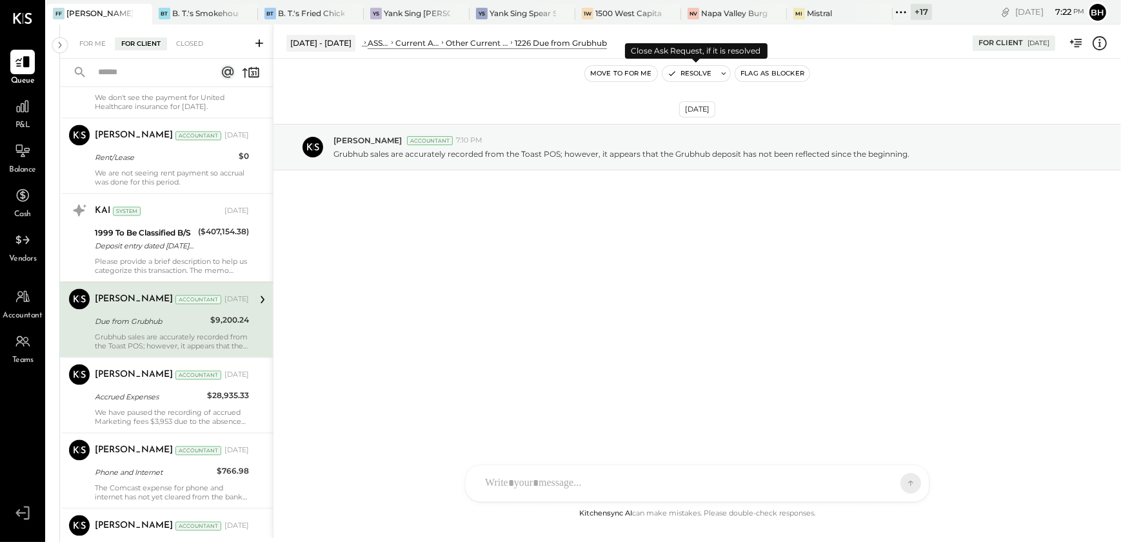
click at [701, 74] on button "Resolve" at bounding box center [689, 73] width 54 height 15
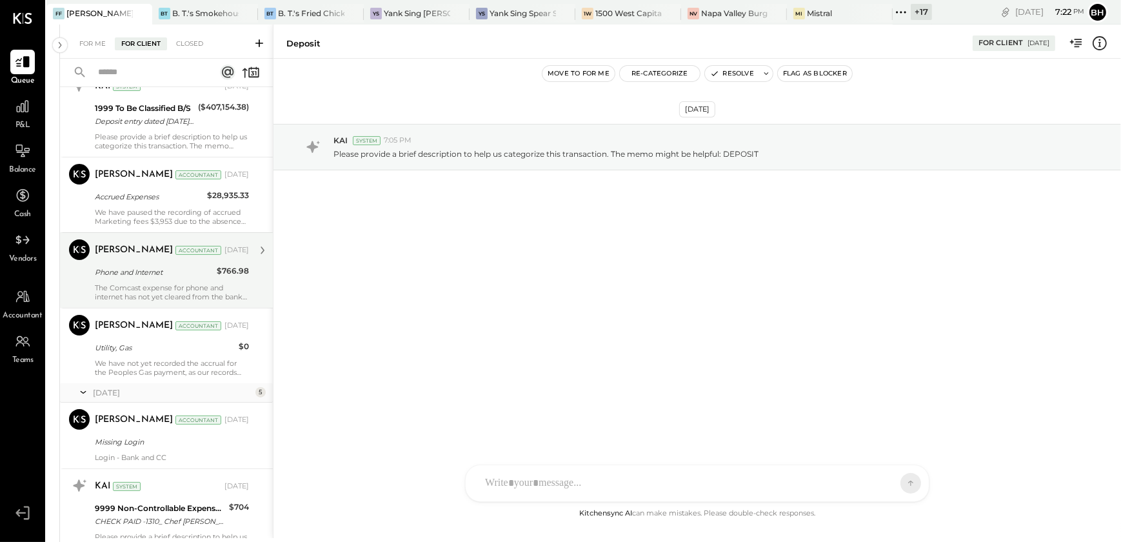
scroll to position [3634, 0]
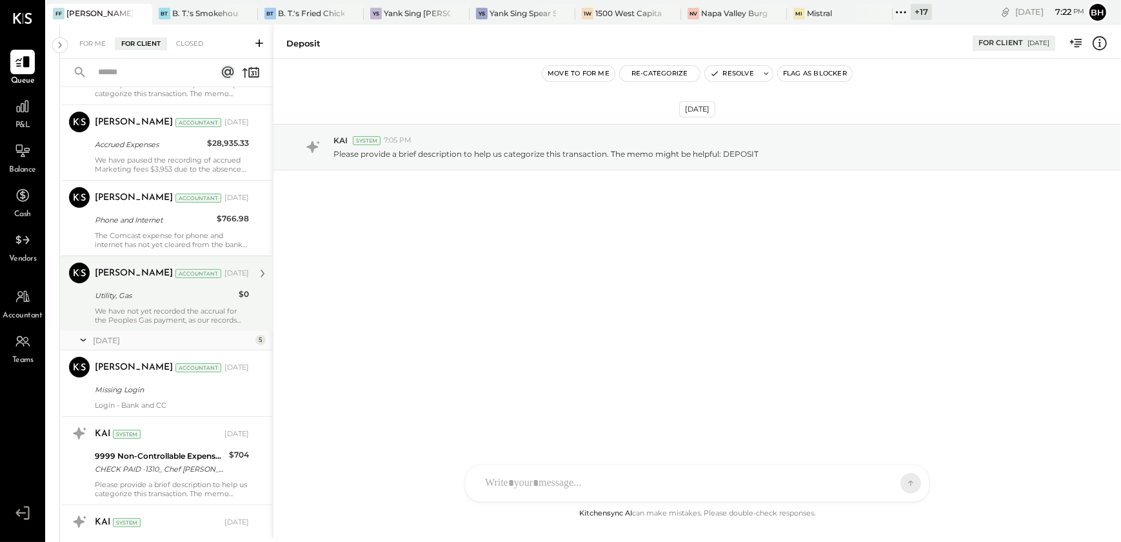
click at [185, 306] on div "We have not yet recorded the accrual for the Peoples Gas payment, as our record…" at bounding box center [172, 315] width 154 height 18
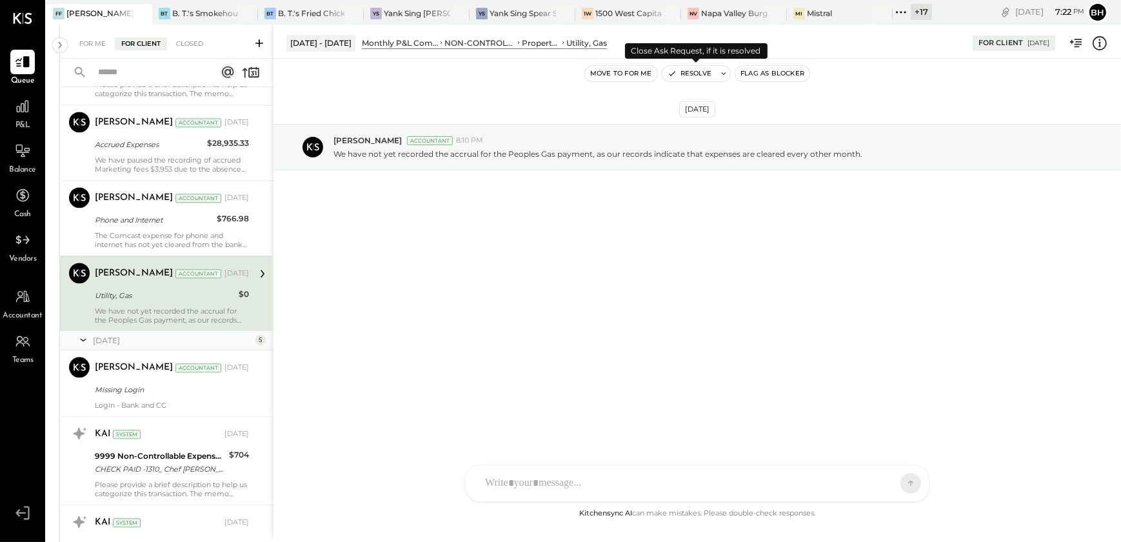
click at [703, 72] on button "Resolve" at bounding box center [689, 73] width 54 height 15
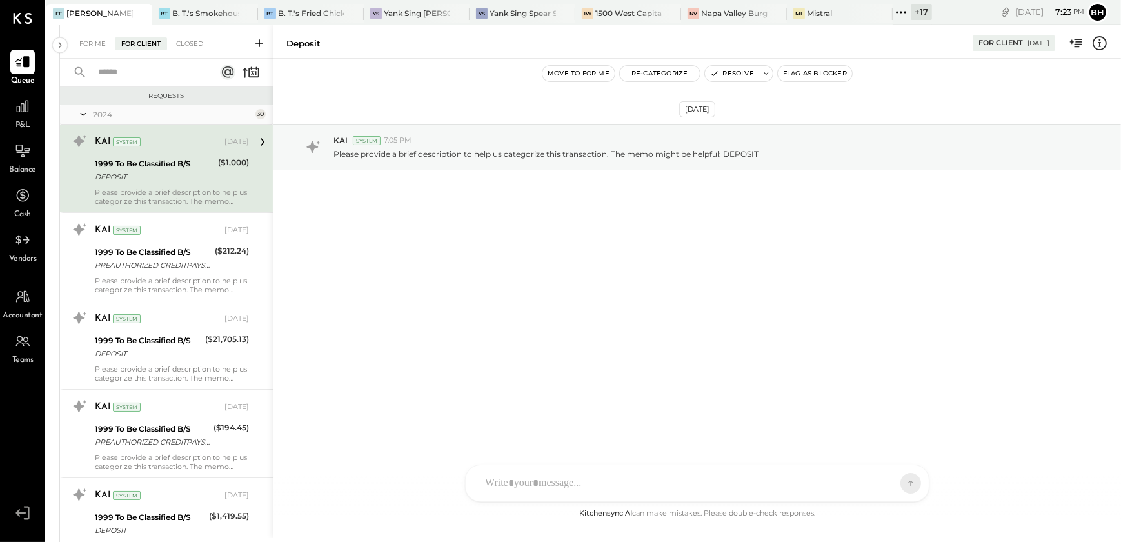
click at [527, 364] on div "[DATE] KAI System 7:05 PM Please provide a brief description to help us categor…" at bounding box center [696, 282] width 847 height 447
